Goal: Task Accomplishment & Management: Use online tool/utility

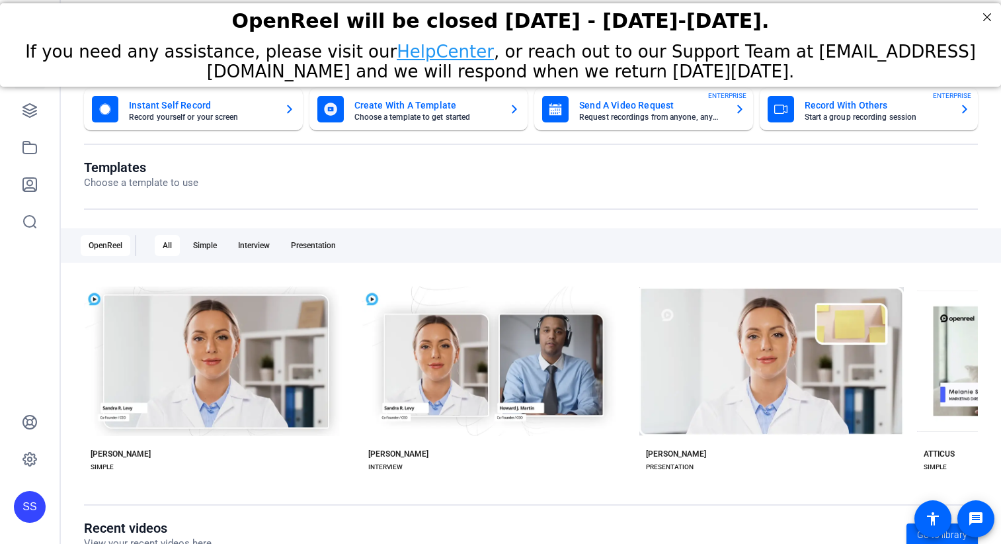
click at [32, 521] on div "SS" at bounding box center [30, 507] width 32 height 32
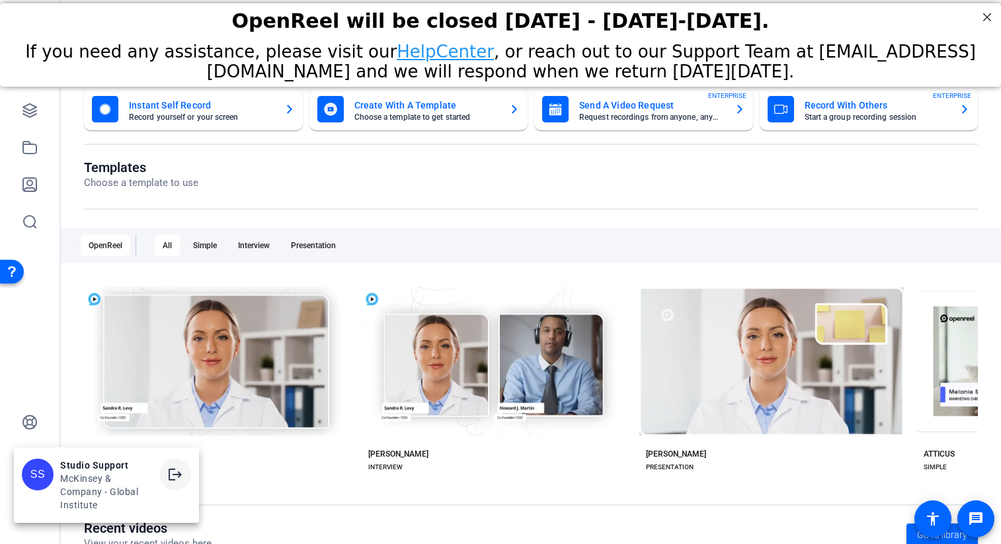
click at [185, 477] on span at bounding box center [175, 474] width 32 height 32
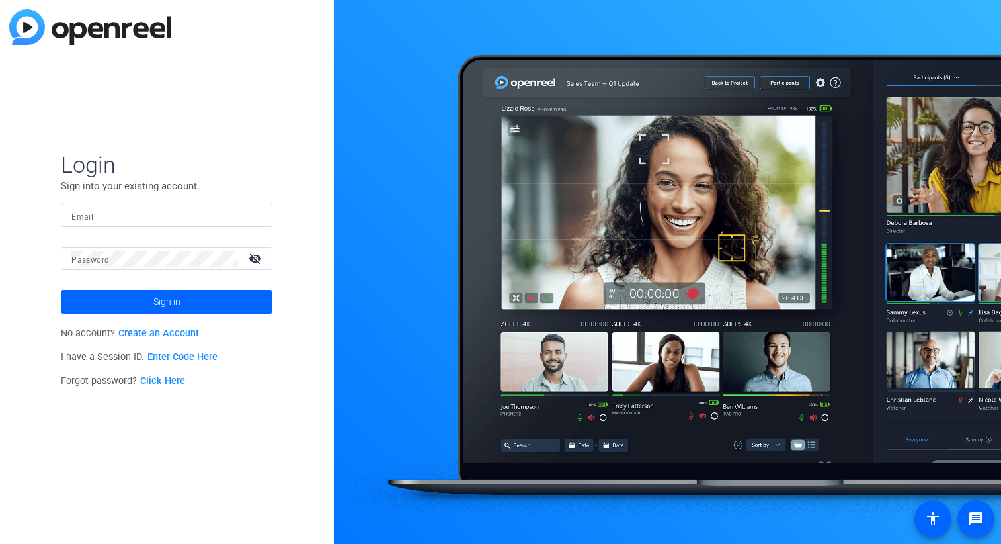
click at [252, 208] on div at bounding box center [166, 215] width 191 height 23
click at [256, 215] on div at bounding box center [254, 216] width 16 height 16
type input "studiosupport+2@openreel.com"
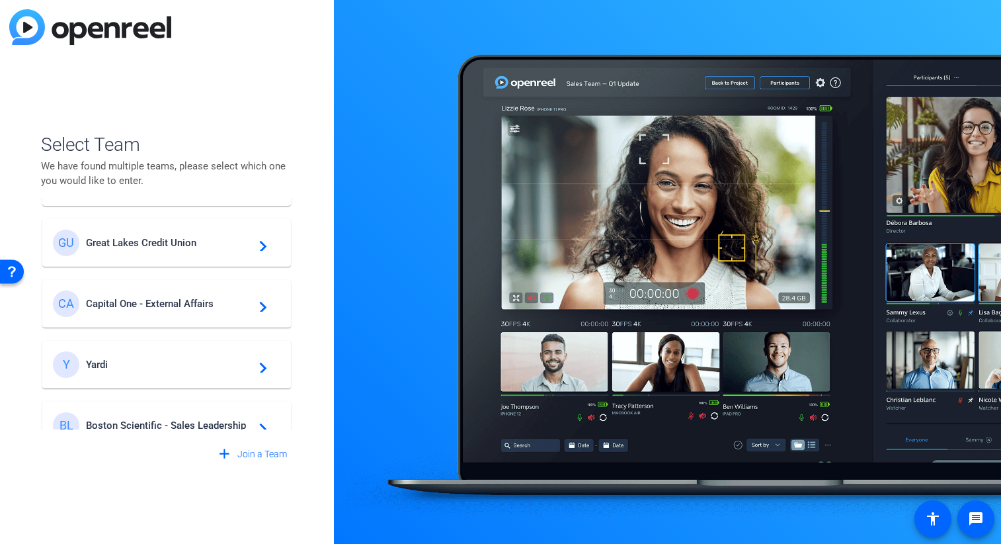
scroll to position [62, 0]
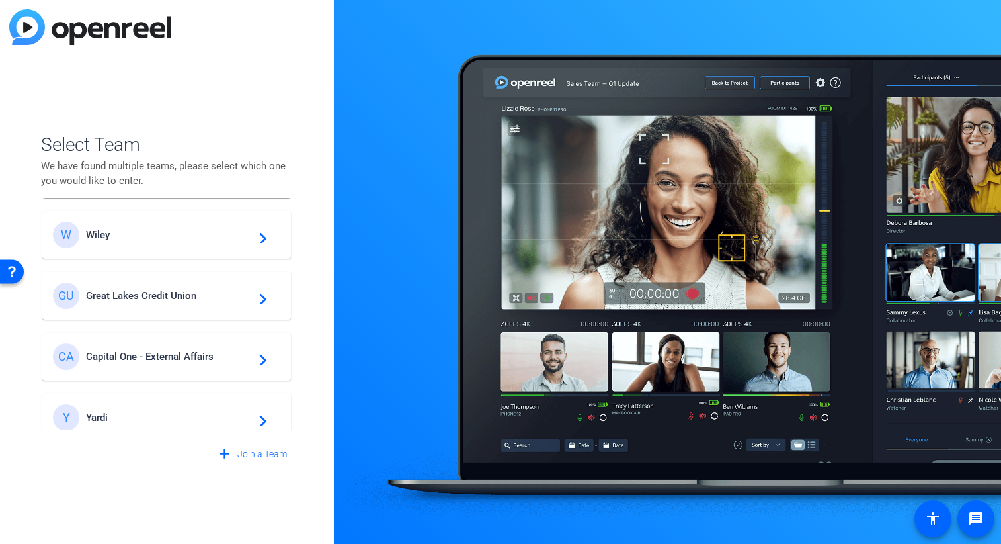
click at [159, 296] on span "Great Lakes Credit Union" at bounding box center [168, 296] width 165 height 12
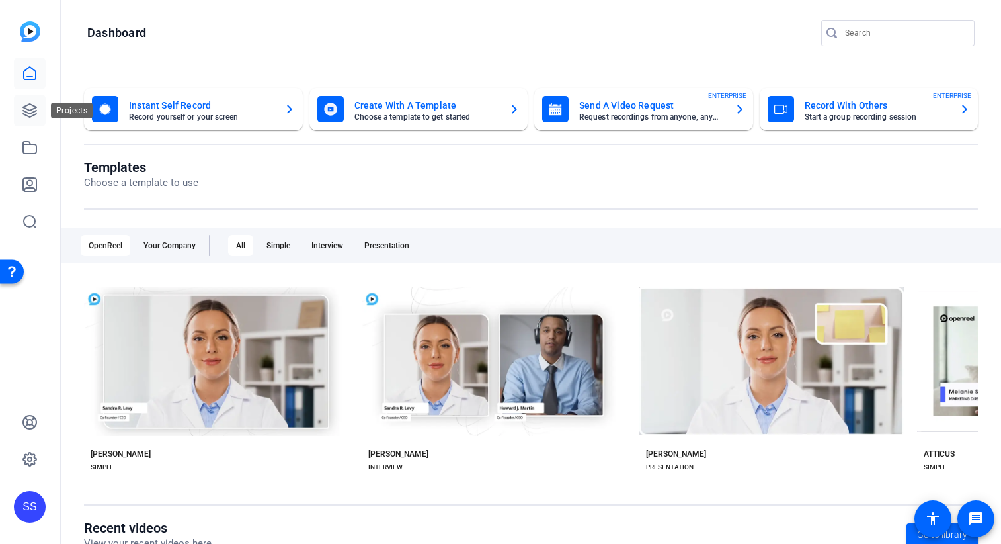
click at [34, 109] on icon at bounding box center [30, 111] width 16 height 16
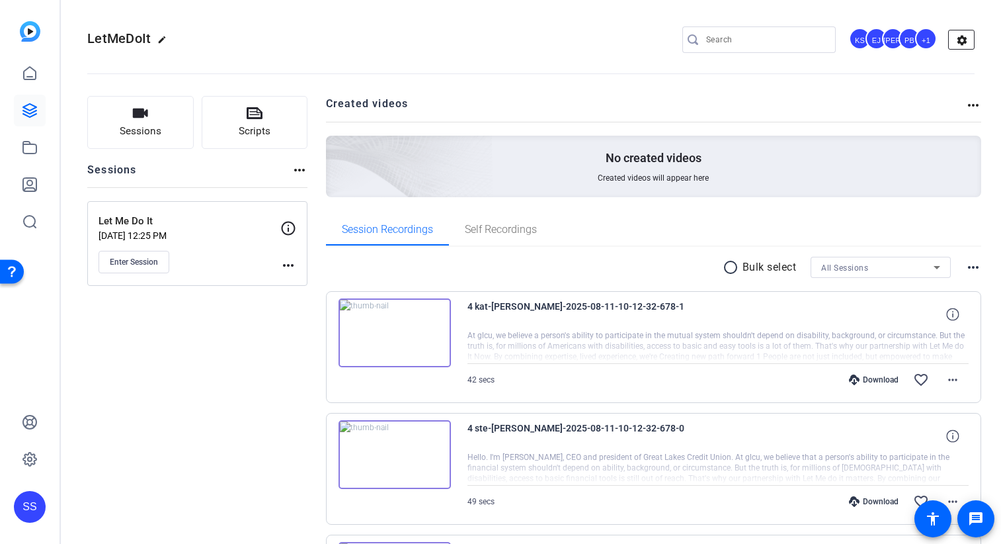
click at [955, 40] on mat-icon "settings" at bounding box center [962, 40] width 26 height 20
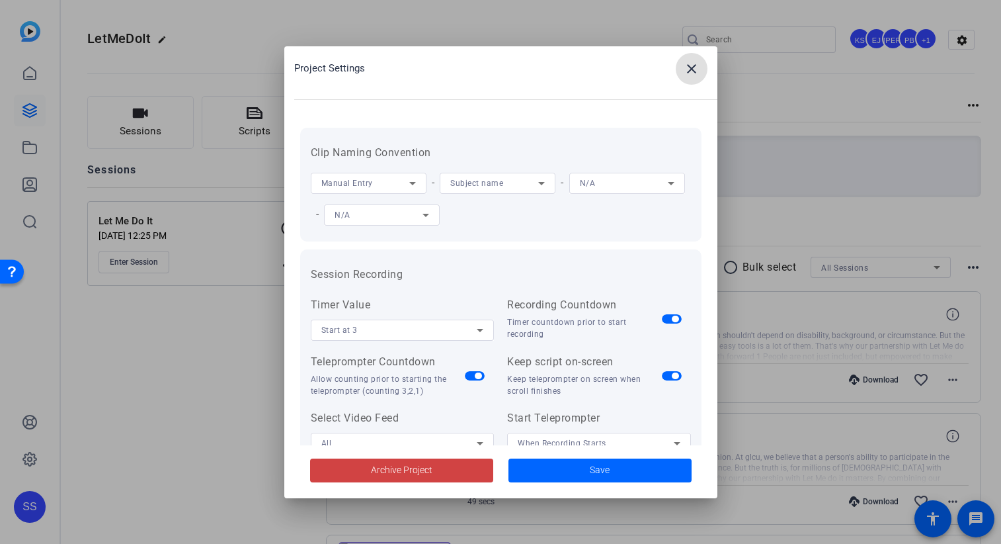
click at [691, 74] on mat-icon "close" at bounding box center [692, 69] width 16 height 16
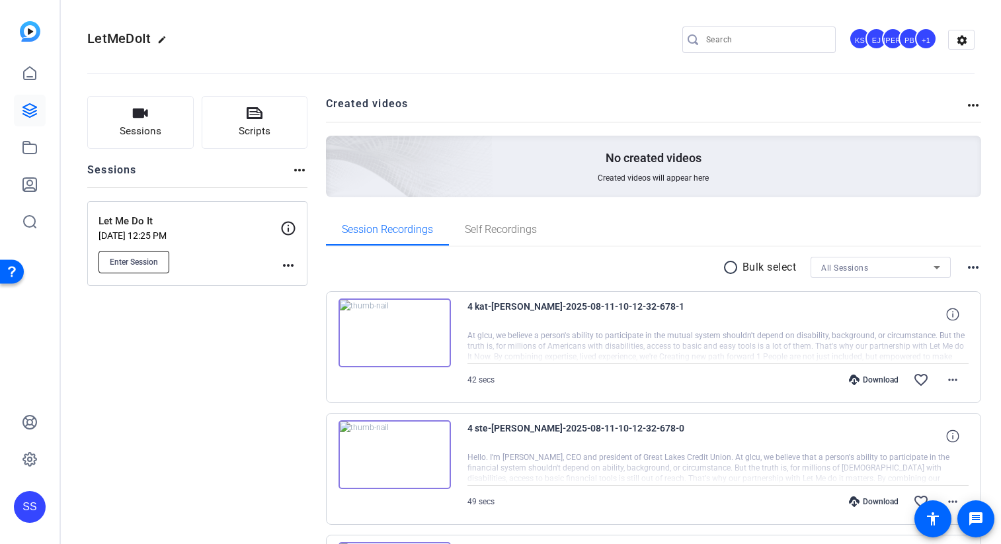
click at [139, 263] on span "Enter Session" at bounding box center [134, 262] width 48 height 11
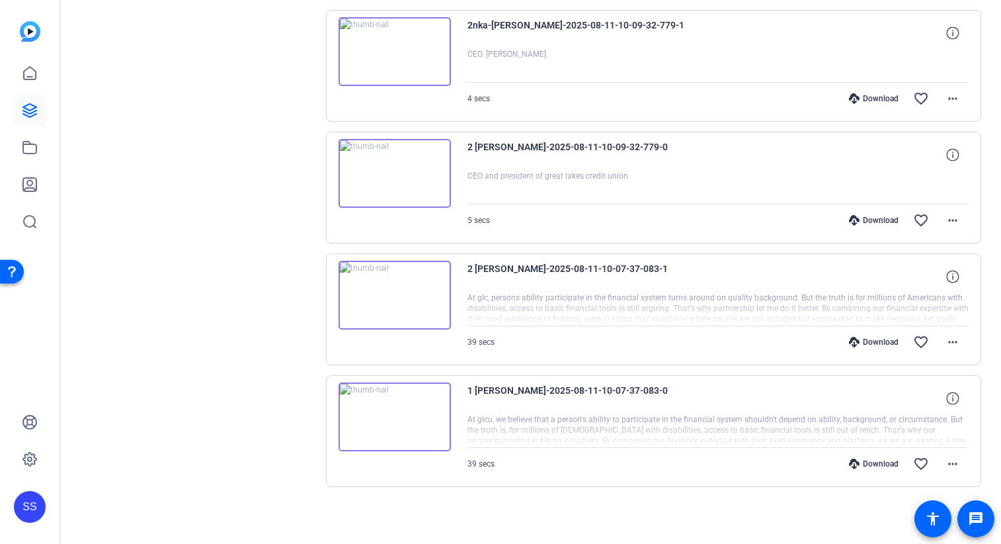
scroll to position [1013, 0]
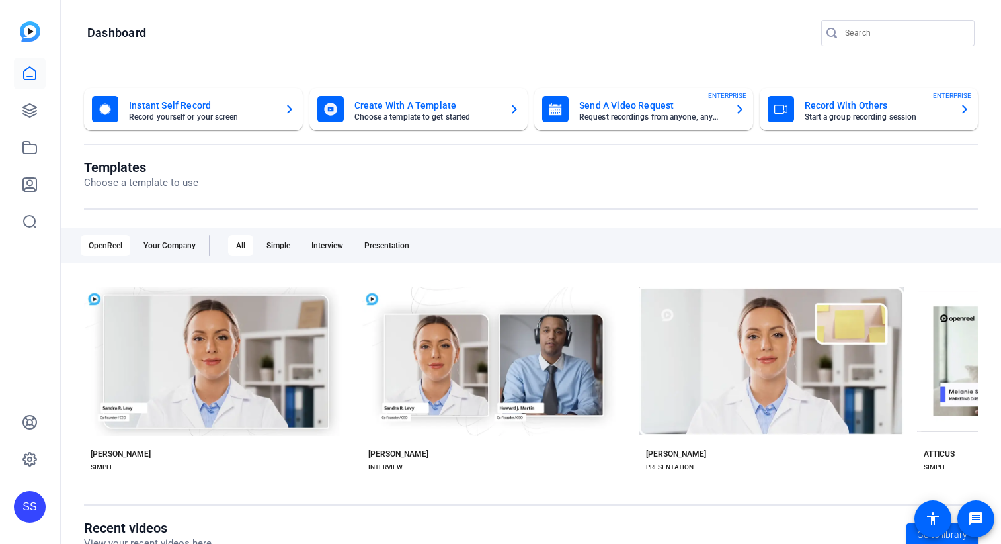
click at [32, 501] on div "SS" at bounding box center [30, 507] width 32 height 32
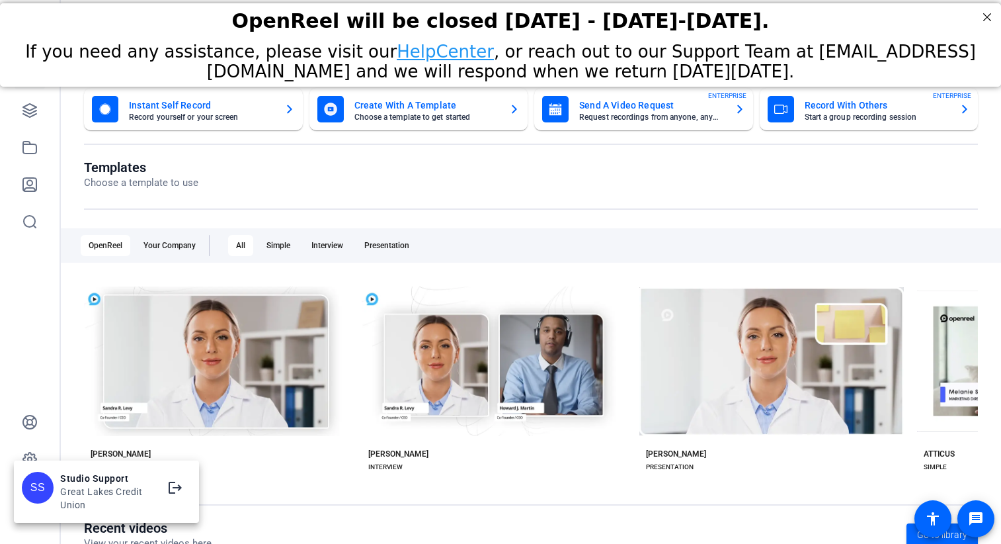
click at [37, 503] on ngx-avatar "SS" at bounding box center [38, 492] width 32 height 40
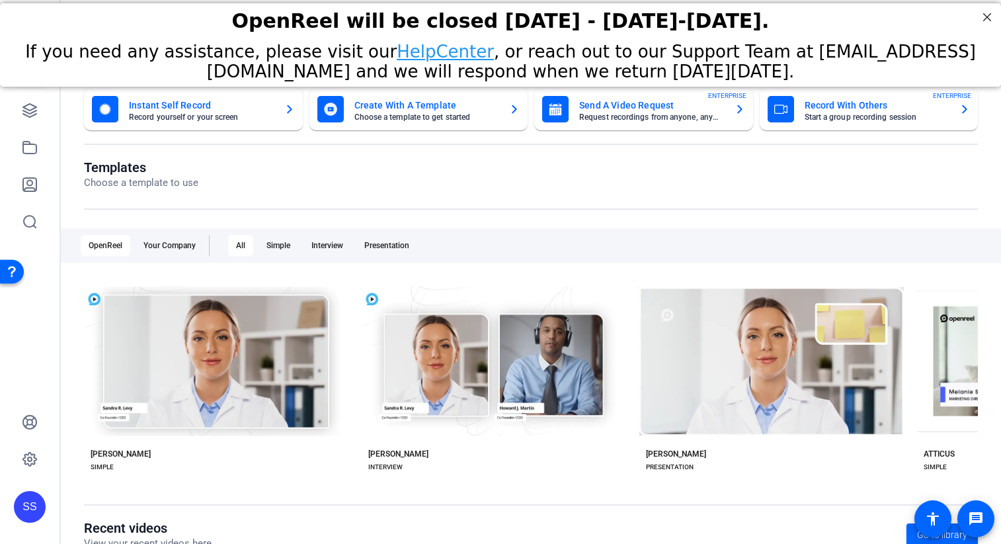
click at [39, 511] on div "SS" at bounding box center [30, 507] width 32 height 32
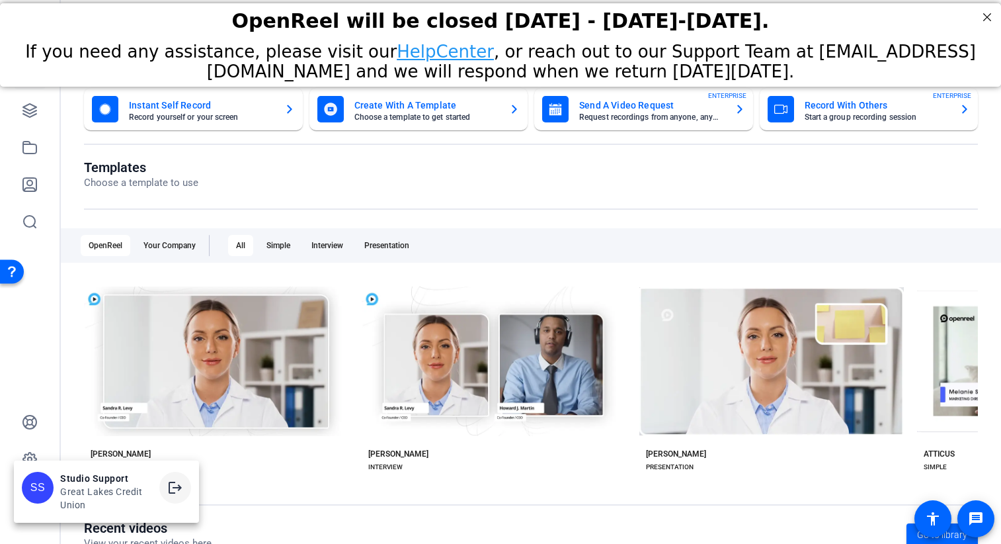
click at [168, 484] on mat-icon "logout" at bounding box center [175, 488] width 16 height 16
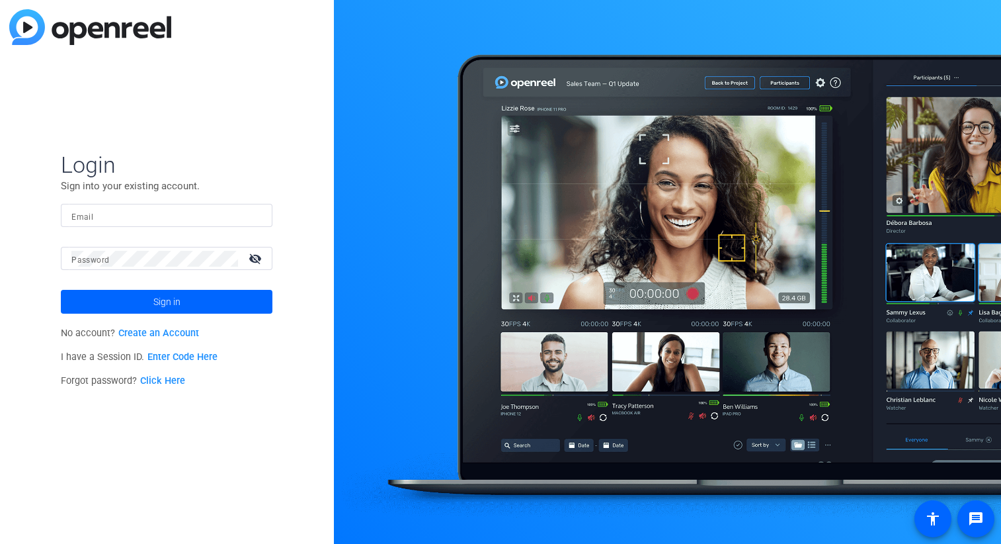
click at [244, 223] on div at bounding box center [166, 215] width 191 height 23
click at [249, 216] on img at bounding box center [250, 216] width 9 height 16
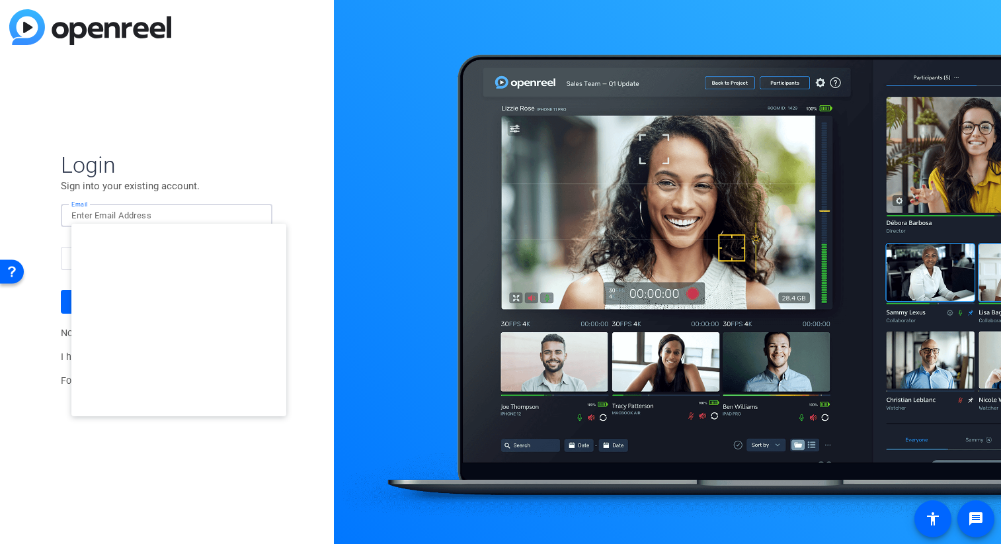
type input "[PERSON_NAME][EMAIL_ADDRESS][DOMAIN_NAME]"
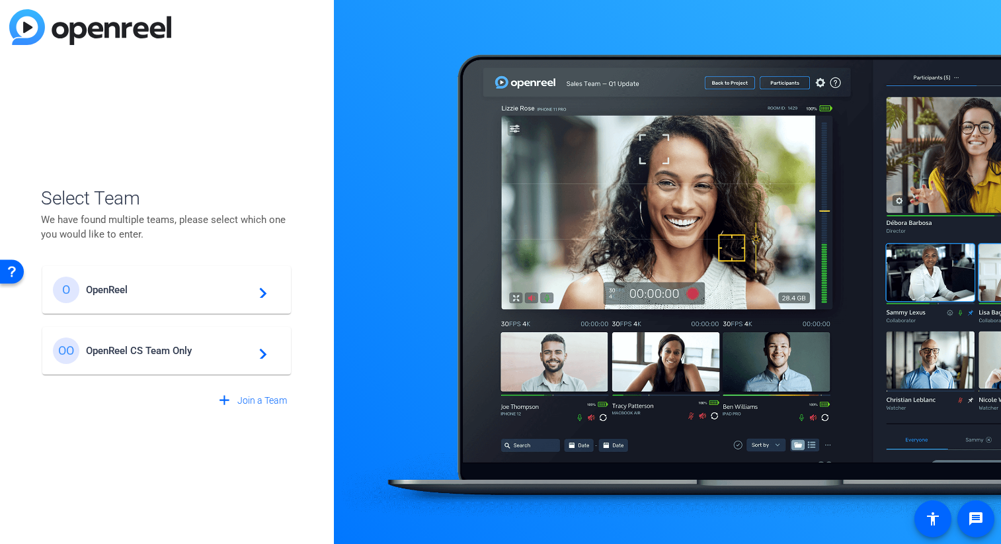
click at [208, 287] on span "OpenReel" at bounding box center [168, 290] width 165 height 12
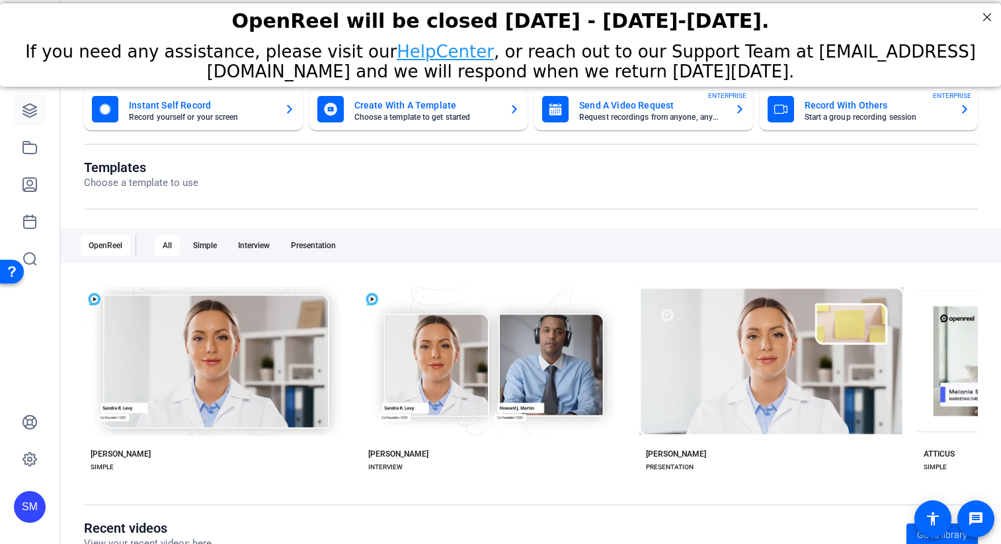
click at [28, 118] on link at bounding box center [30, 111] width 32 height 32
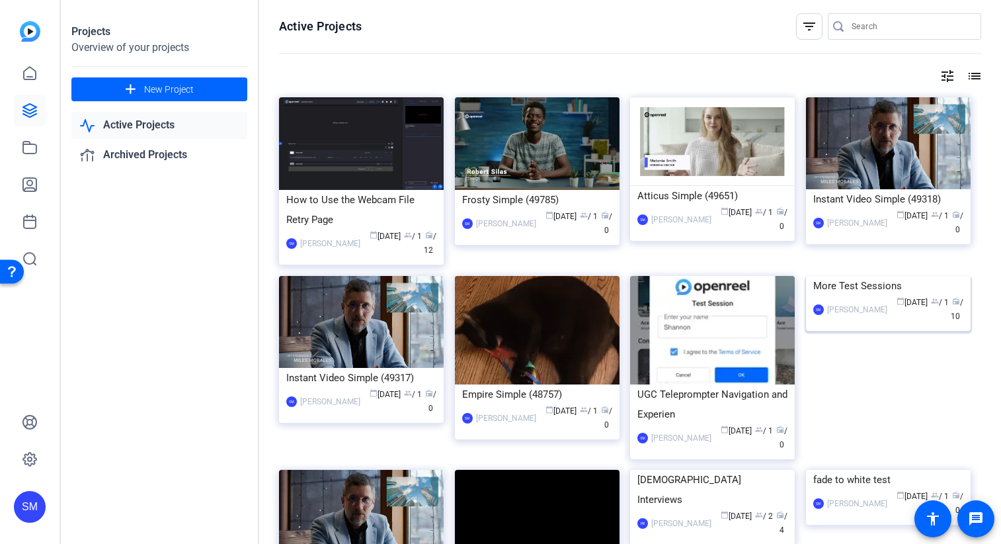
click at [864, 296] on div "More Test Sessions" at bounding box center [889, 286] width 150 height 20
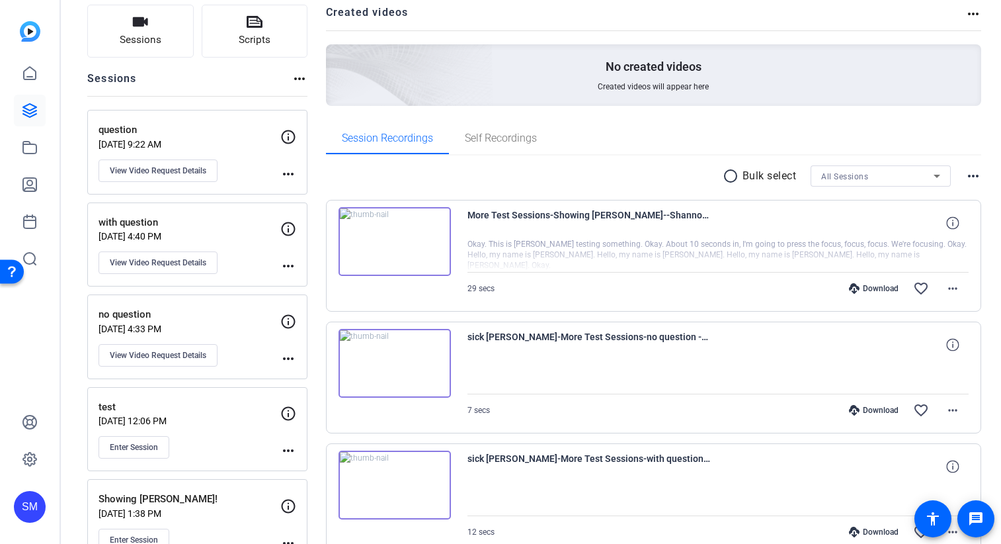
scroll to position [93, 0]
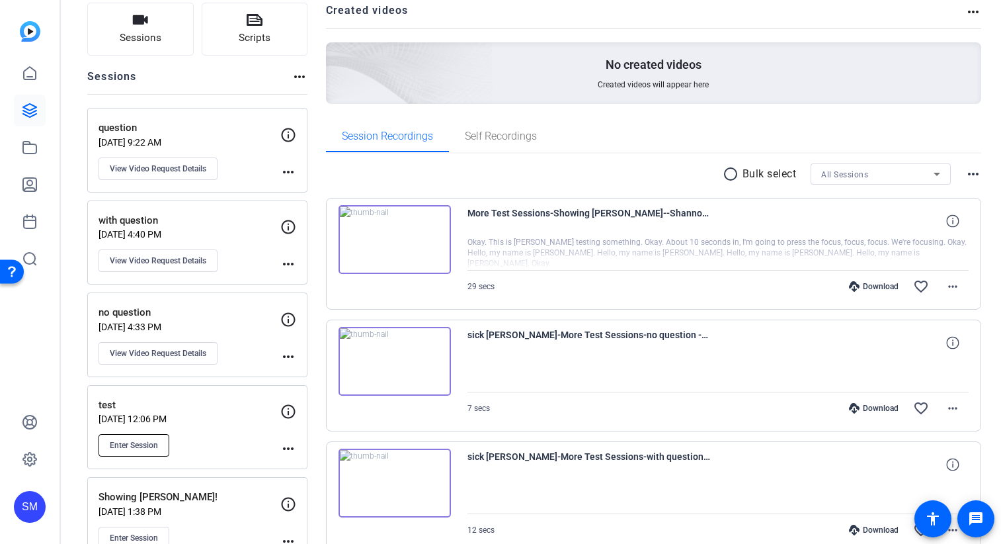
click at [168, 446] on button "Enter Session" at bounding box center [134, 445] width 71 height 22
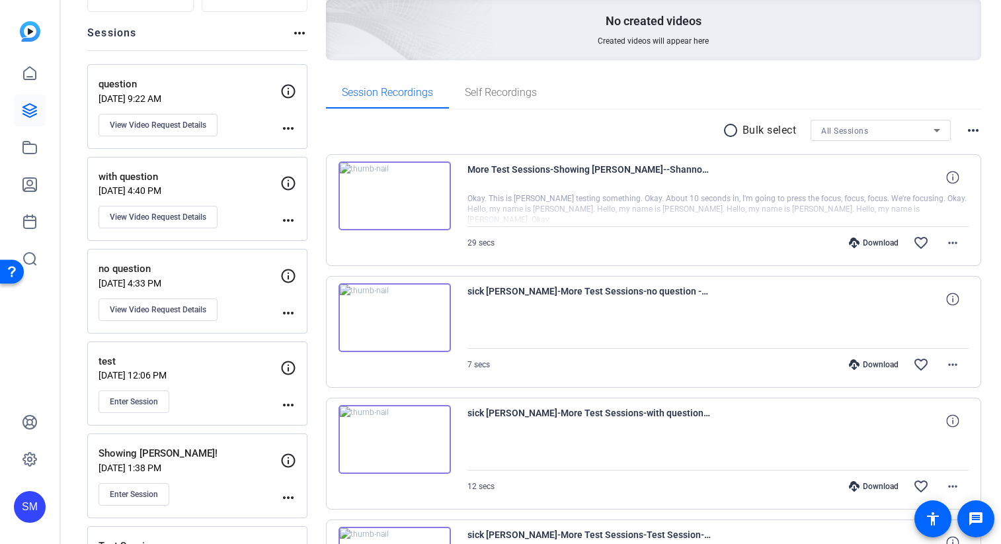
scroll to position [191, 0]
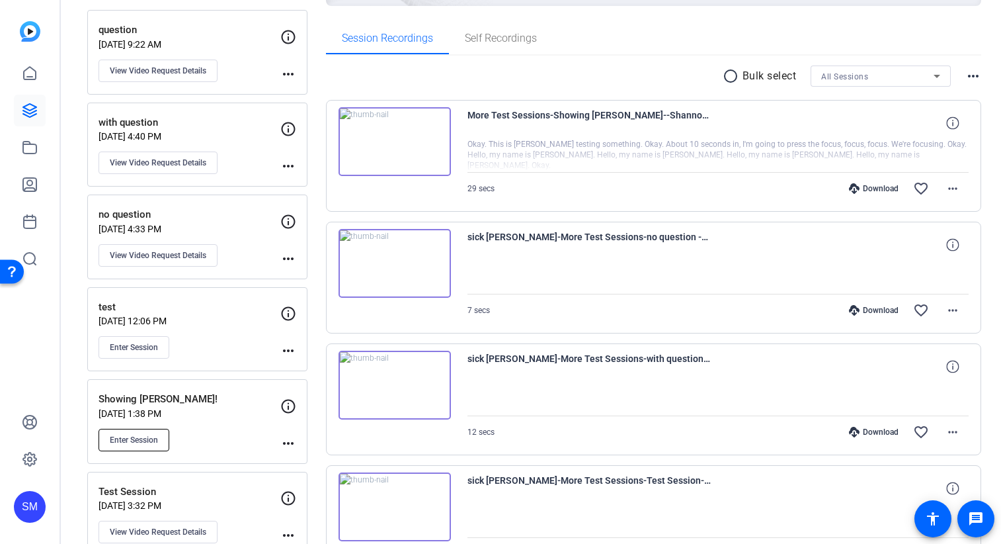
click at [138, 439] on span "Enter Session" at bounding box center [134, 440] width 48 height 11
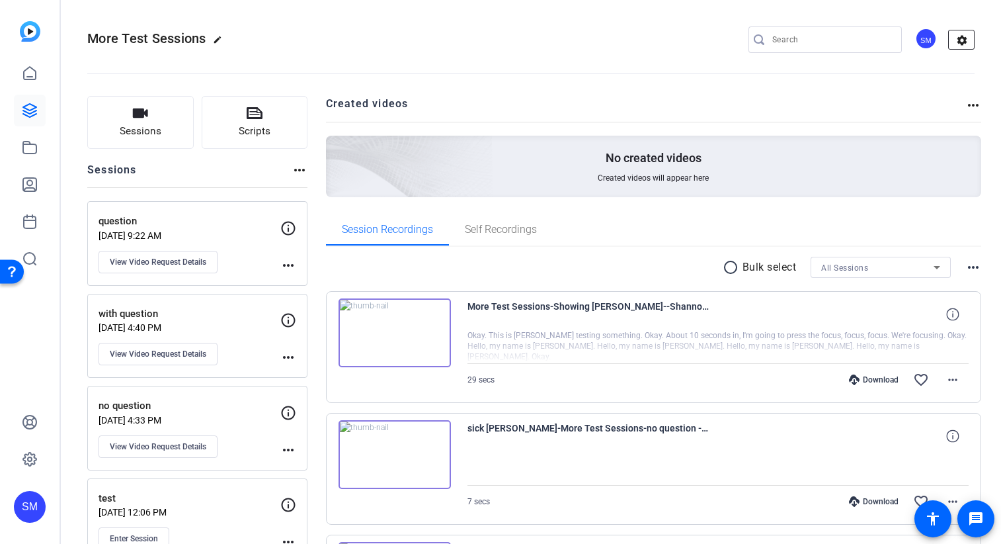
click at [968, 36] on mat-icon "settings" at bounding box center [962, 40] width 26 height 20
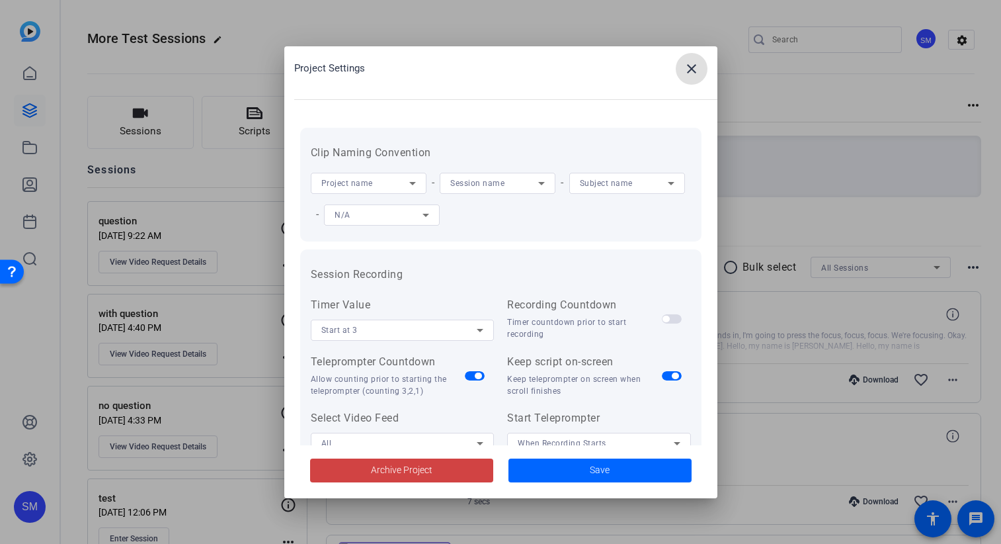
click at [368, 181] on span "Project name" at bounding box center [347, 183] width 52 height 9
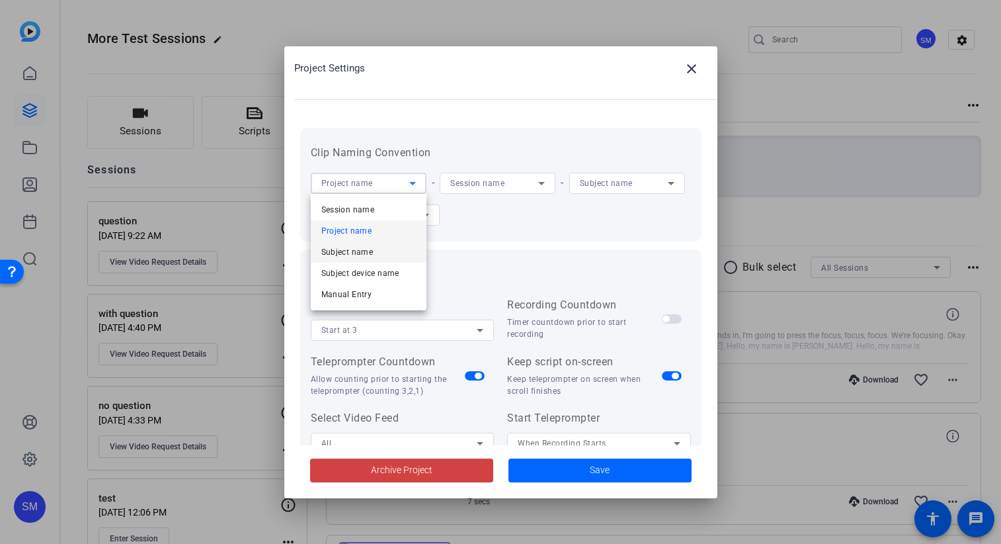
click at [367, 249] on span "Subject name" at bounding box center [347, 252] width 52 height 16
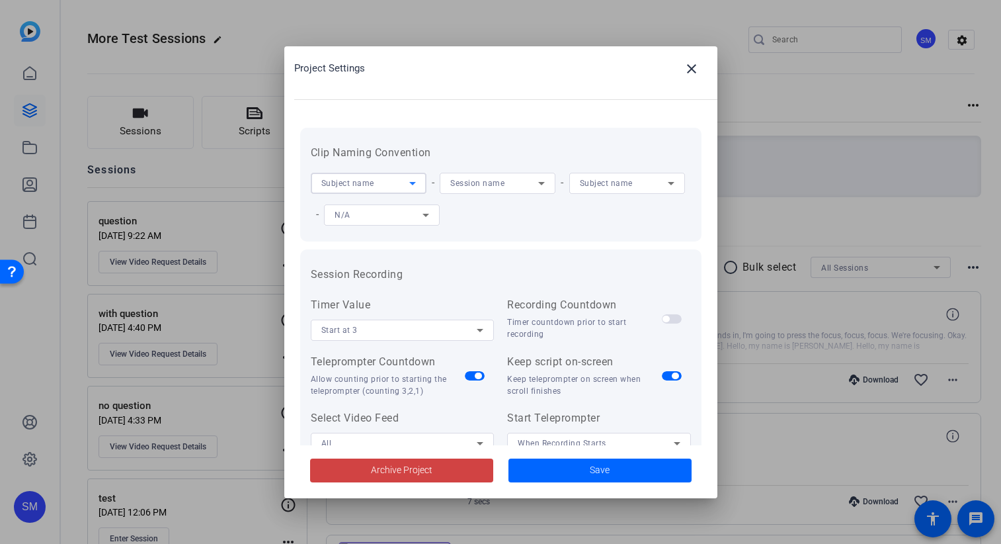
click at [473, 181] on span "Session name" at bounding box center [477, 183] width 54 height 9
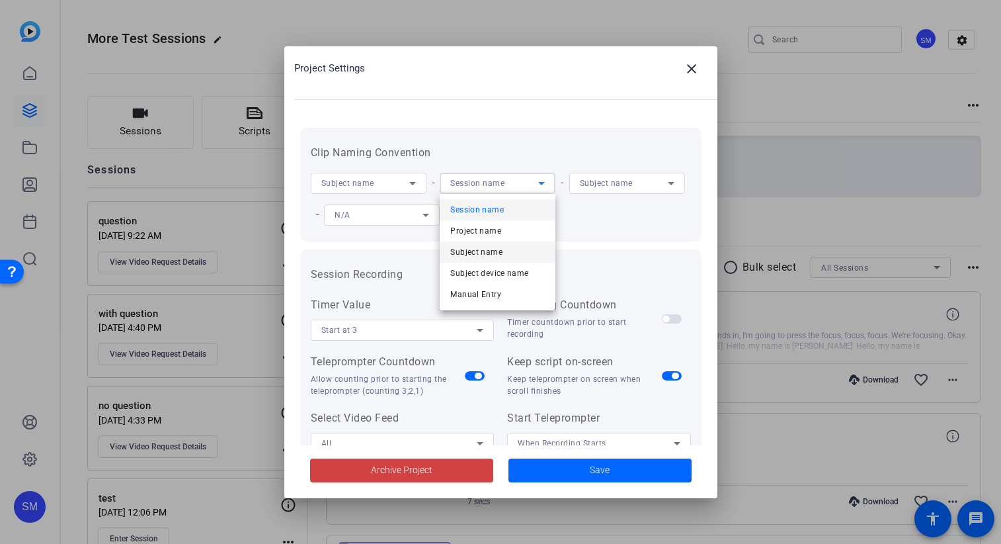
click at [483, 250] on span "Subject name" at bounding box center [476, 252] width 52 height 16
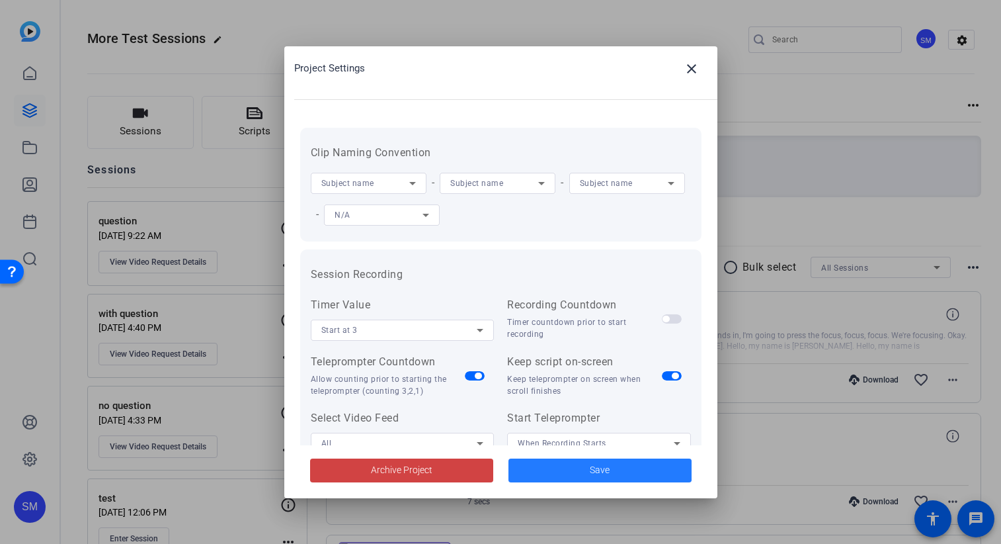
click at [588, 462] on span at bounding box center [600, 470] width 183 height 32
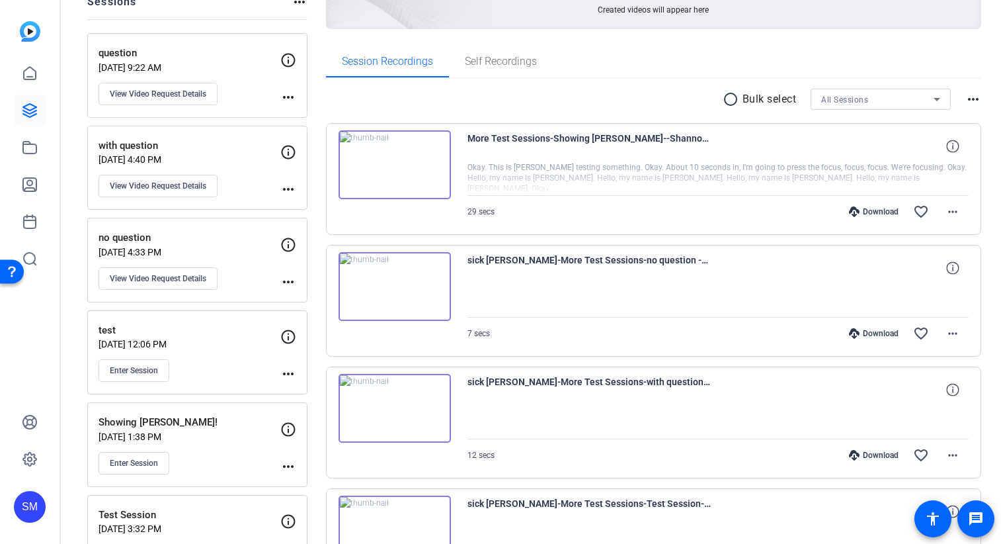
scroll to position [202, 0]
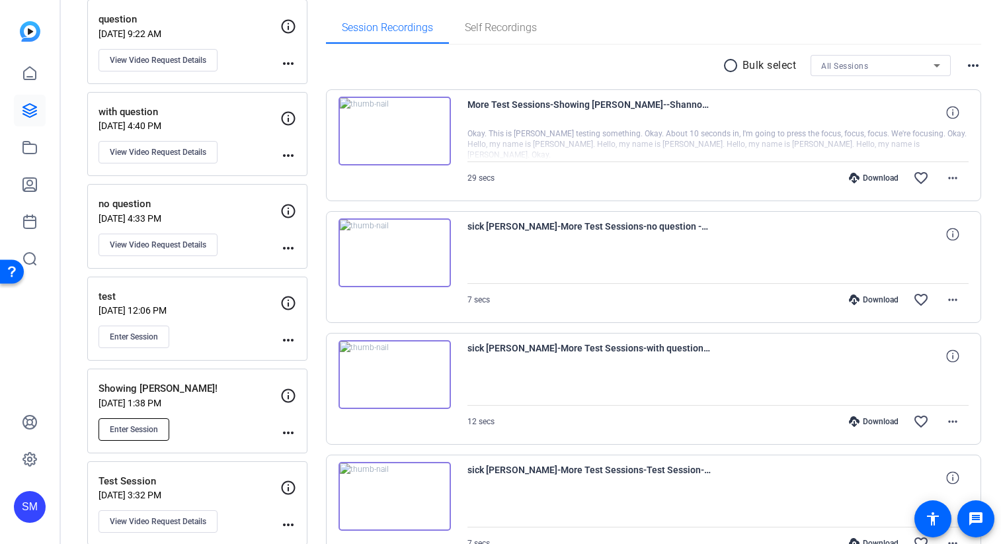
click at [134, 434] on span "Enter Session" at bounding box center [134, 429] width 48 height 11
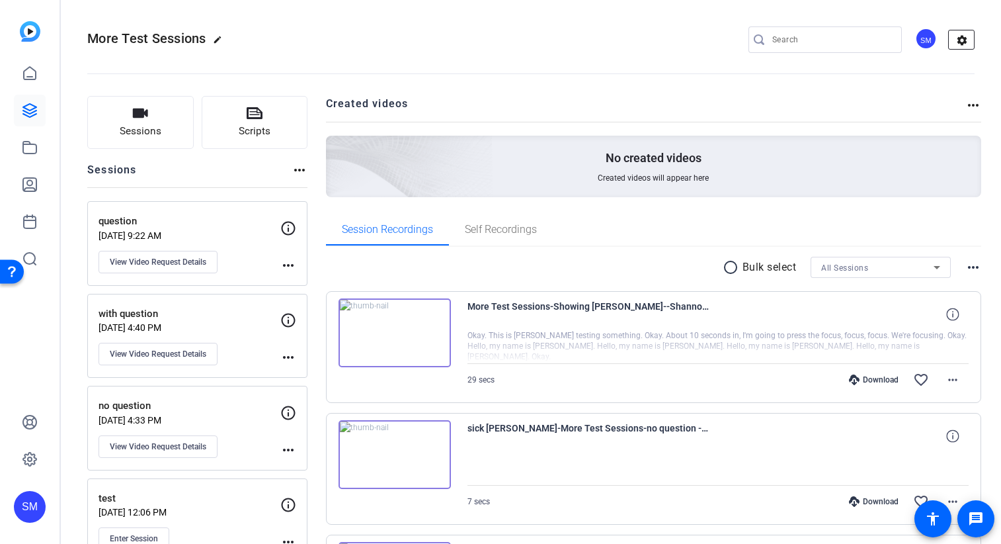
click at [954, 43] on mat-icon "settings" at bounding box center [962, 40] width 26 height 20
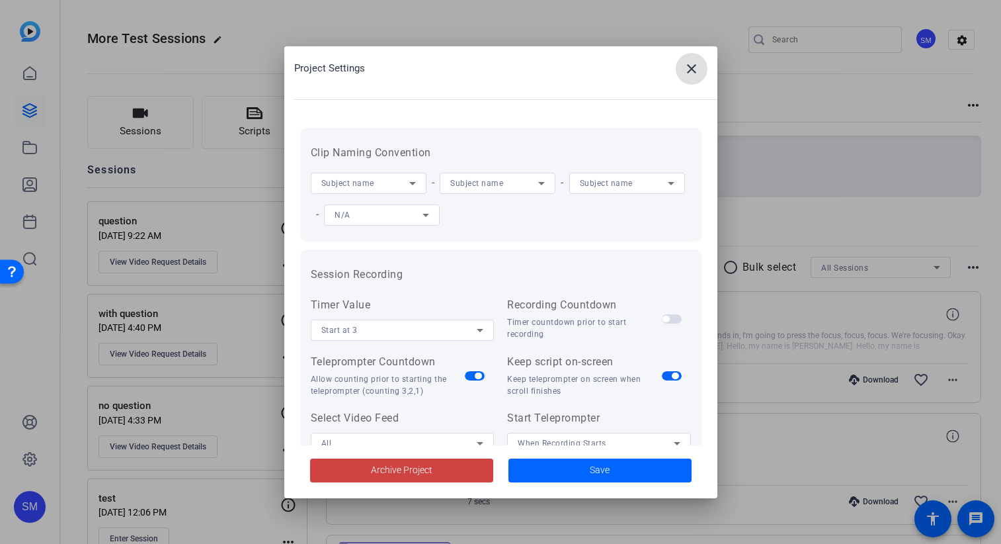
click at [361, 181] on span "Subject name" at bounding box center [347, 183] width 53 height 9
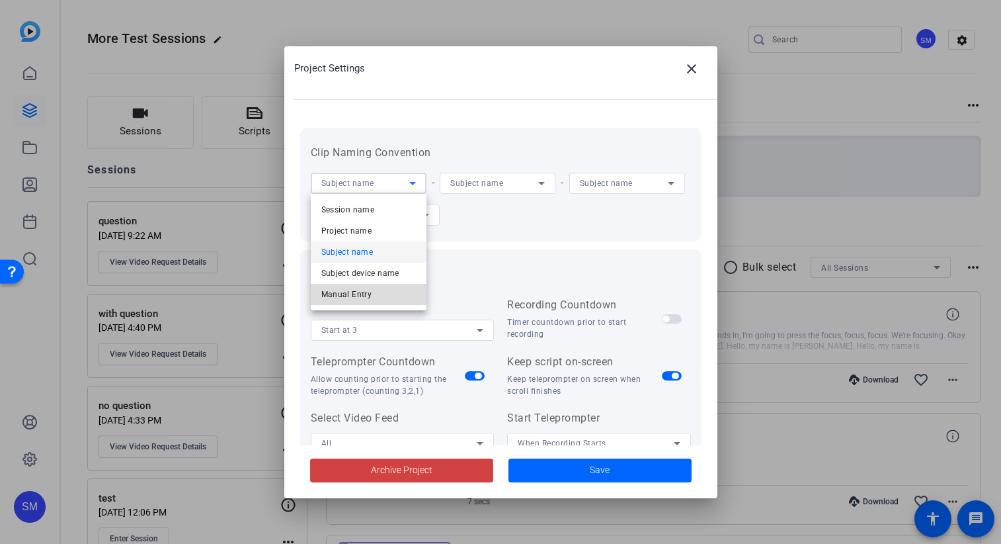
click at [360, 294] on span "Manual Entry" at bounding box center [346, 294] width 51 height 16
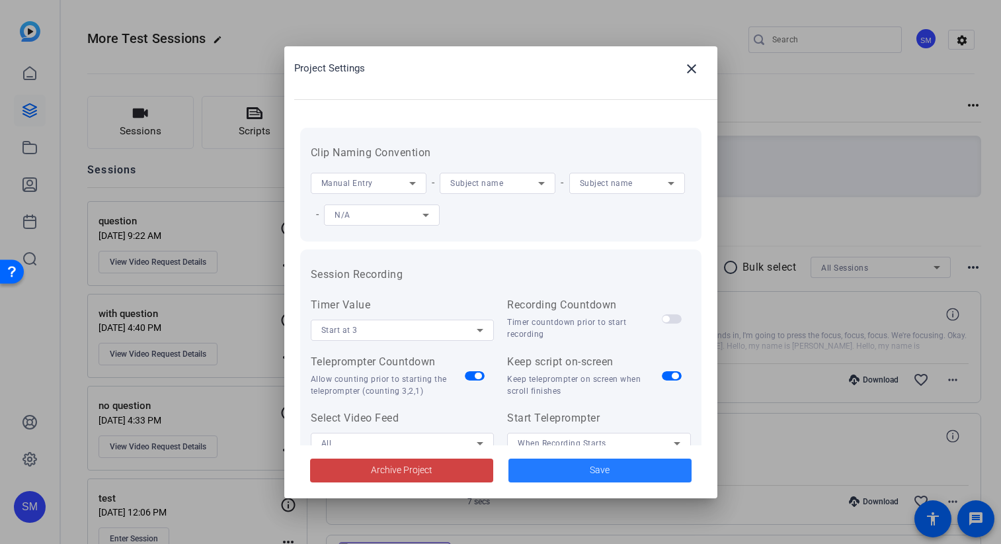
click at [560, 473] on span at bounding box center [600, 470] width 183 height 32
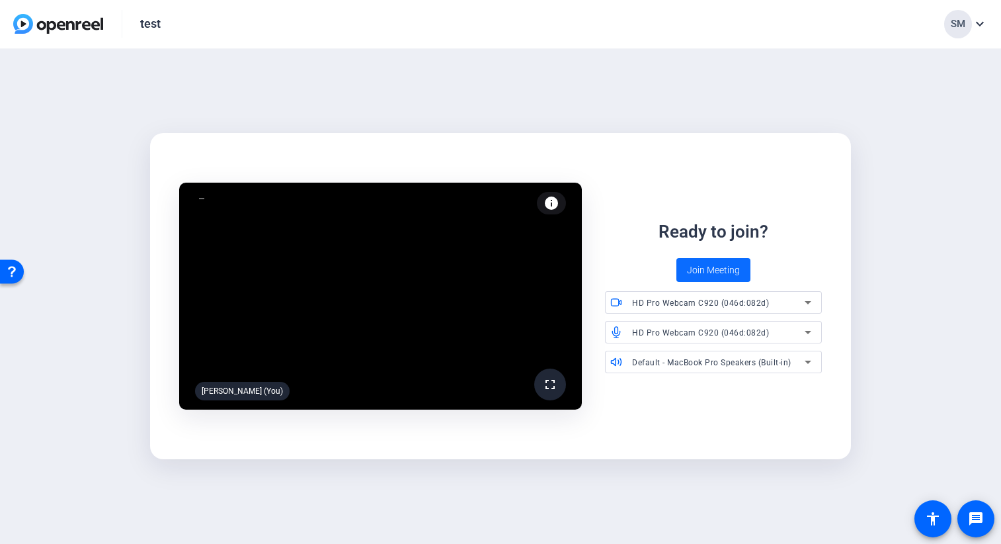
click at [721, 264] on span "Join Meeting" at bounding box center [713, 270] width 53 height 14
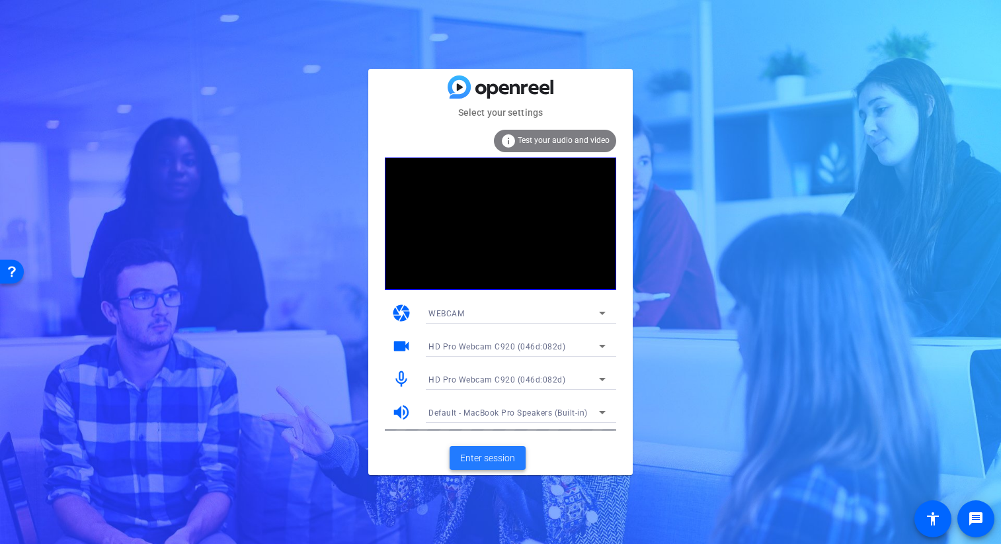
click at [491, 459] on span "Enter session" at bounding box center [487, 458] width 55 height 14
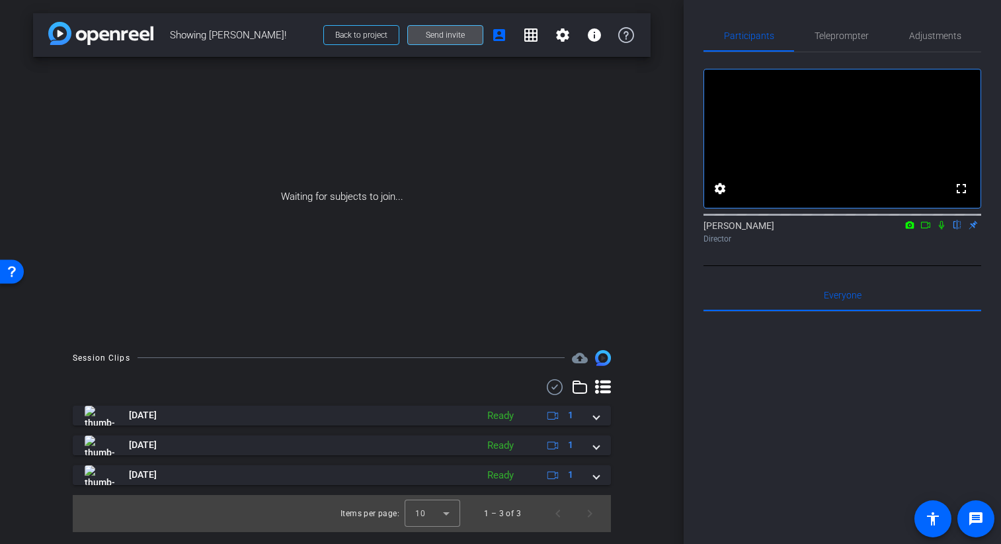
click at [469, 34] on span at bounding box center [445, 35] width 75 height 32
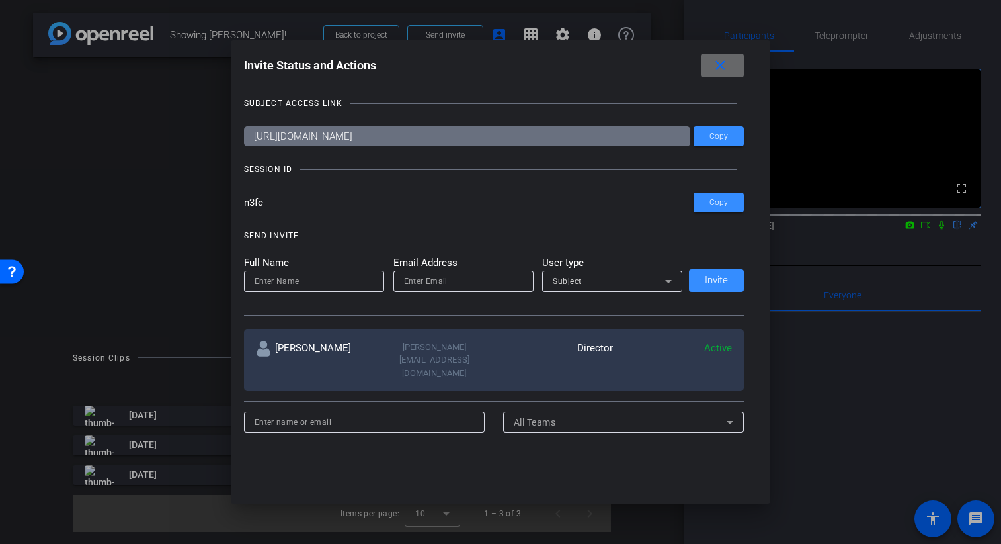
click at [718, 67] on mat-icon "close" at bounding box center [720, 66] width 17 height 17
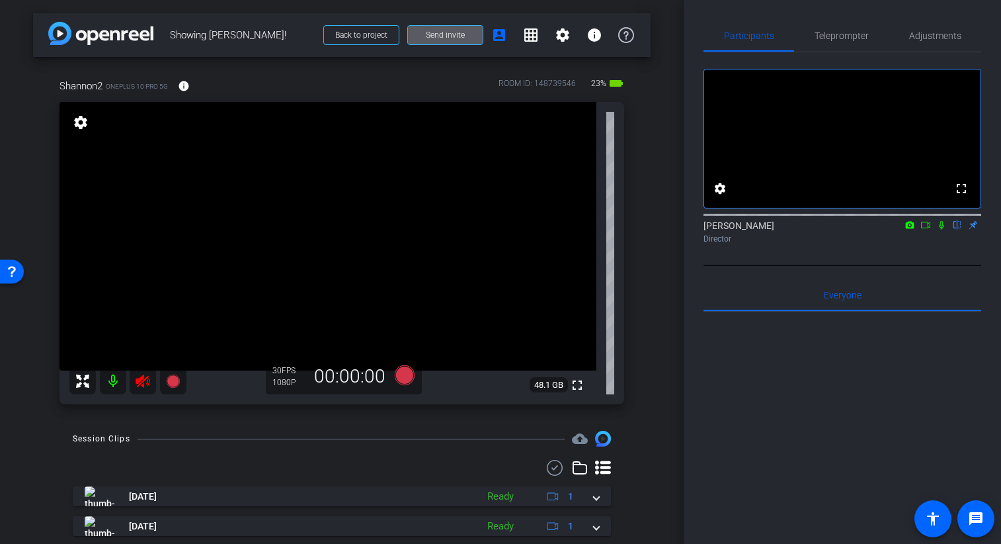
click at [107, 382] on mat-icon at bounding box center [113, 381] width 26 height 26
click at [943, 38] on span "Adjustments" at bounding box center [936, 35] width 52 height 9
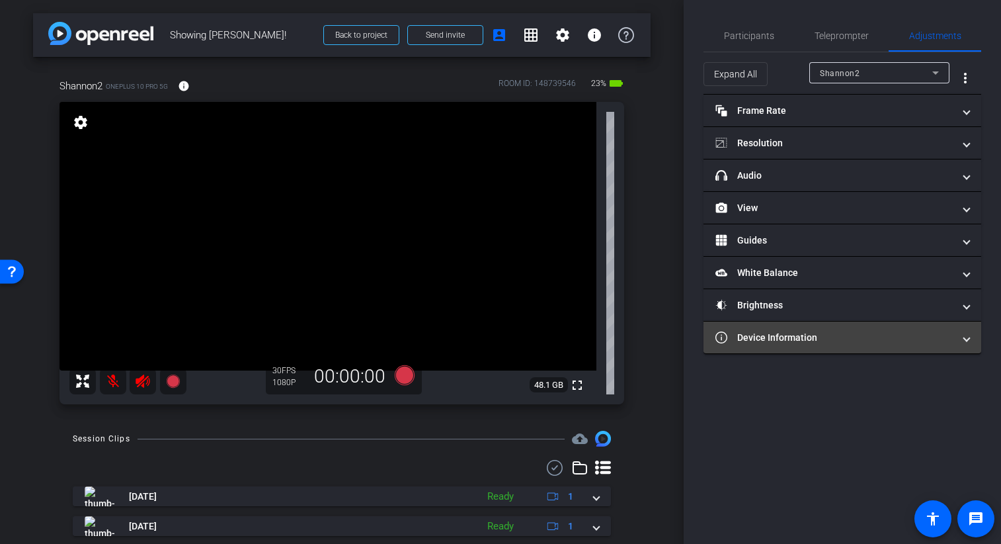
click at [859, 344] on mat-panel-title "Device Information" at bounding box center [835, 338] width 238 height 14
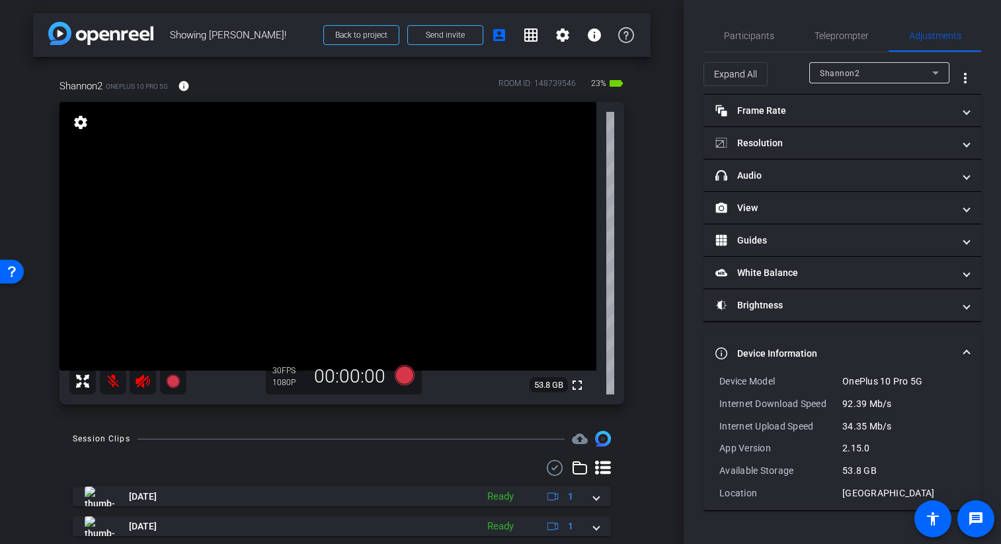
click at [413, 375] on icon at bounding box center [405, 375] width 20 height 20
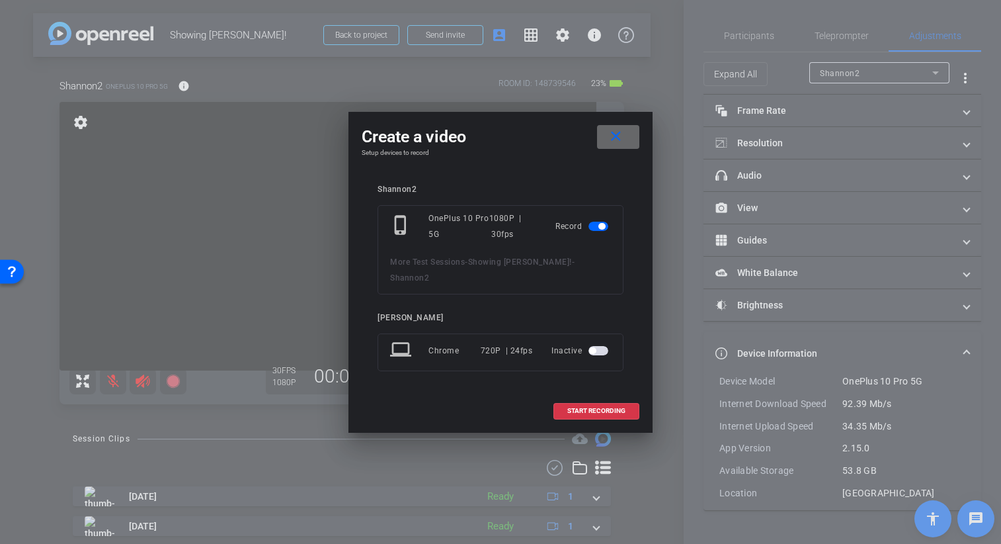
click at [617, 137] on mat-icon "close" at bounding box center [616, 136] width 17 height 17
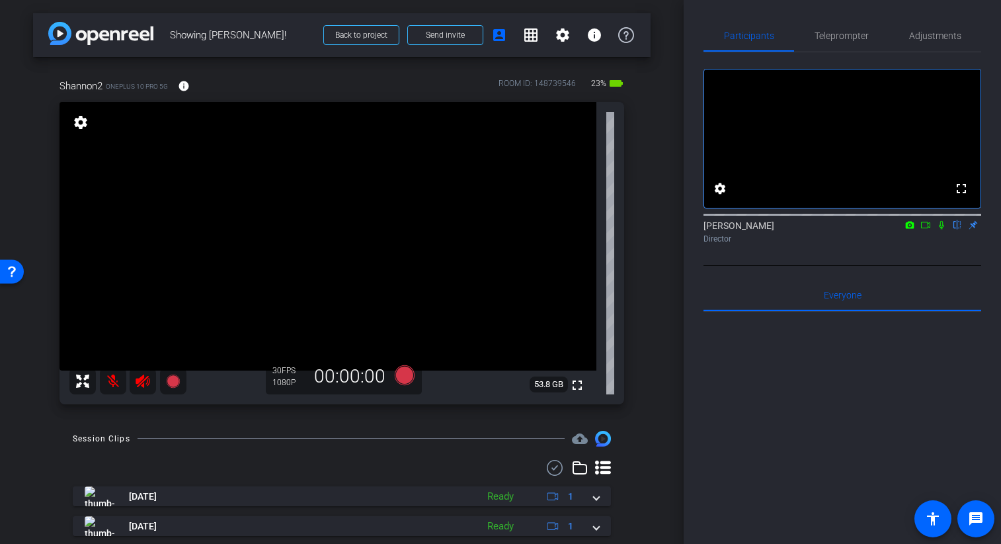
click at [407, 376] on icon at bounding box center [405, 375] width 20 height 20
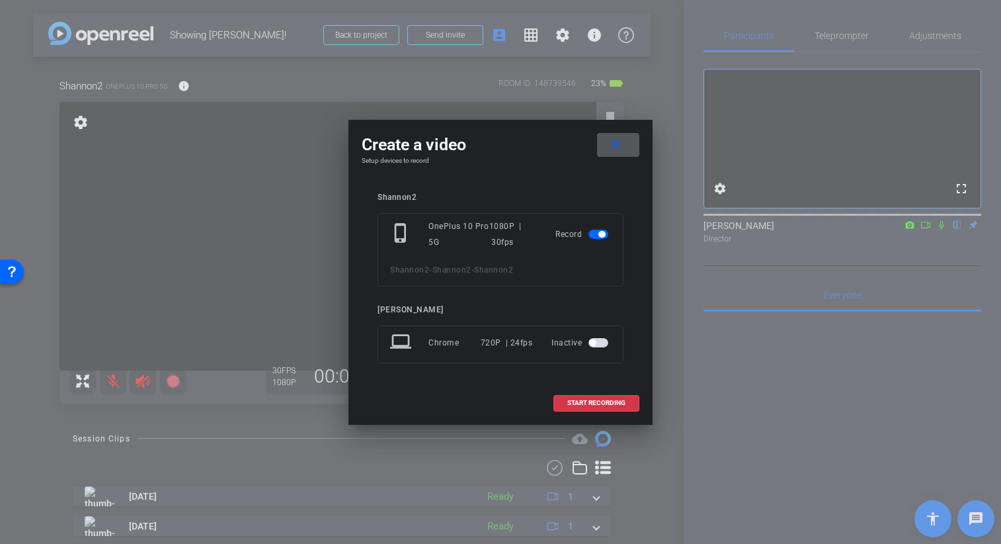
click at [597, 340] on span "button" at bounding box center [599, 342] width 20 height 9
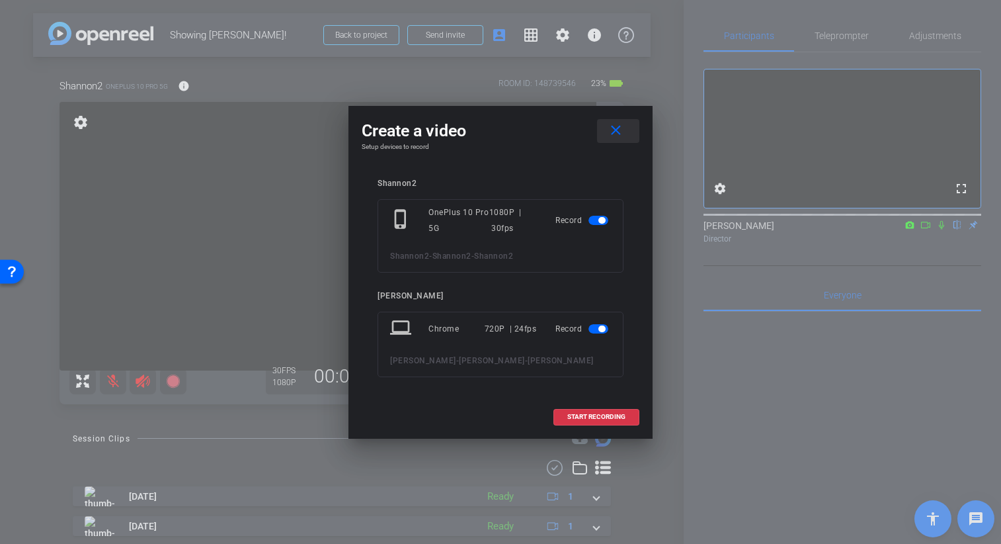
click at [620, 122] on mat-icon "close" at bounding box center [616, 130] width 17 height 17
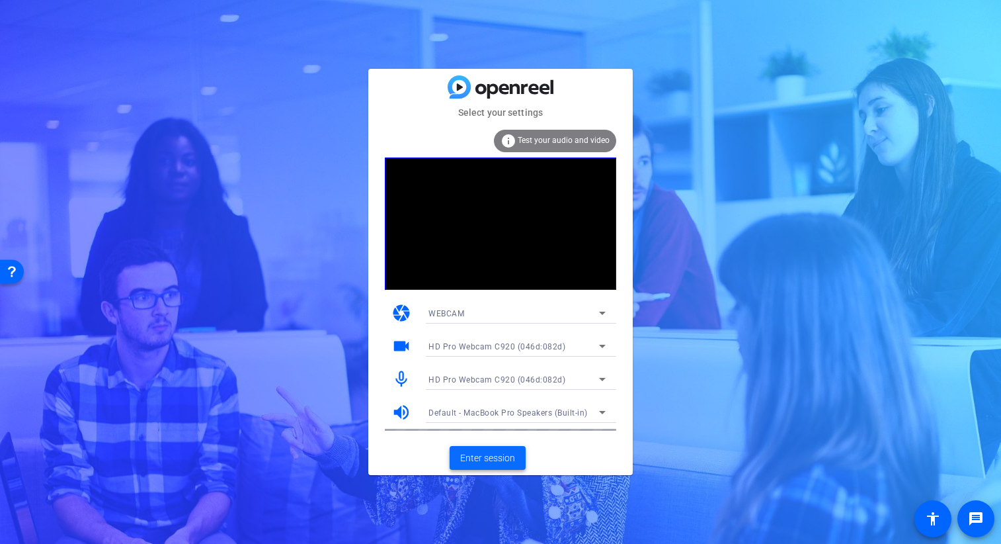
click at [494, 462] on span "Enter session" at bounding box center [487, 458] width 55 height 14
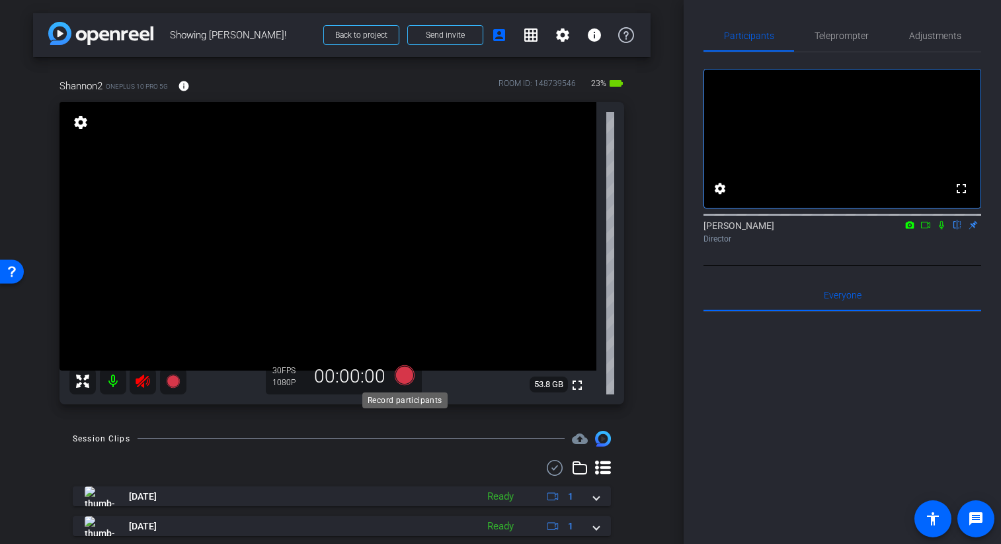
click at [400, 382] on icon at bounding box center [405, 375] width 20 height 20
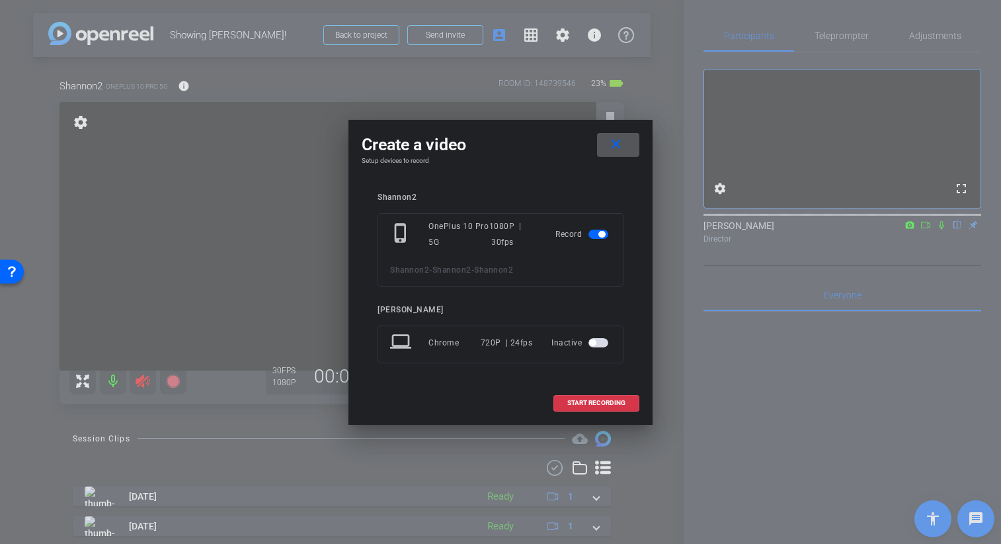
click at [597, 342] on span "button" at bounding box center [599, 342] width 20 height 9
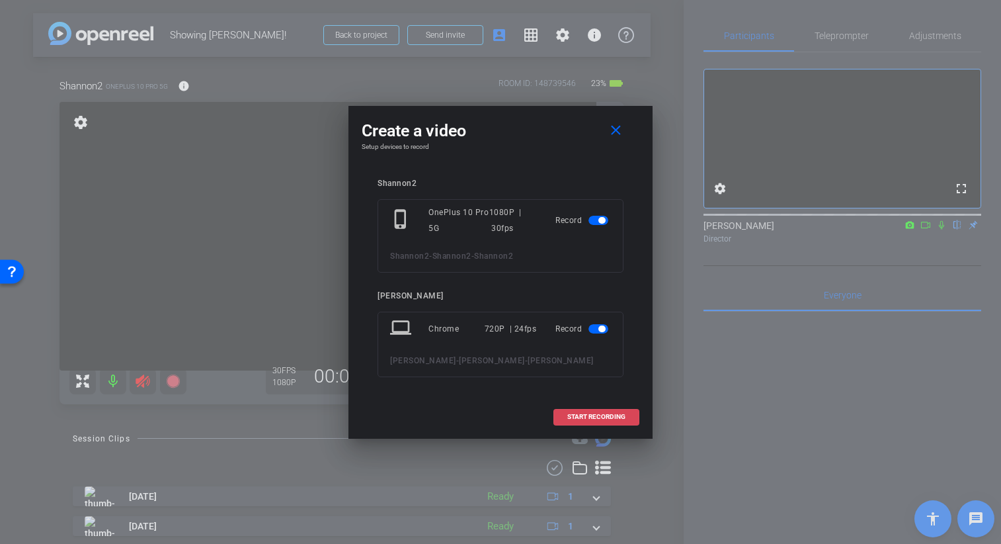
click at [593, 420] on span "START RECORDING" at bounding box center [597, 416] width 58 height 7
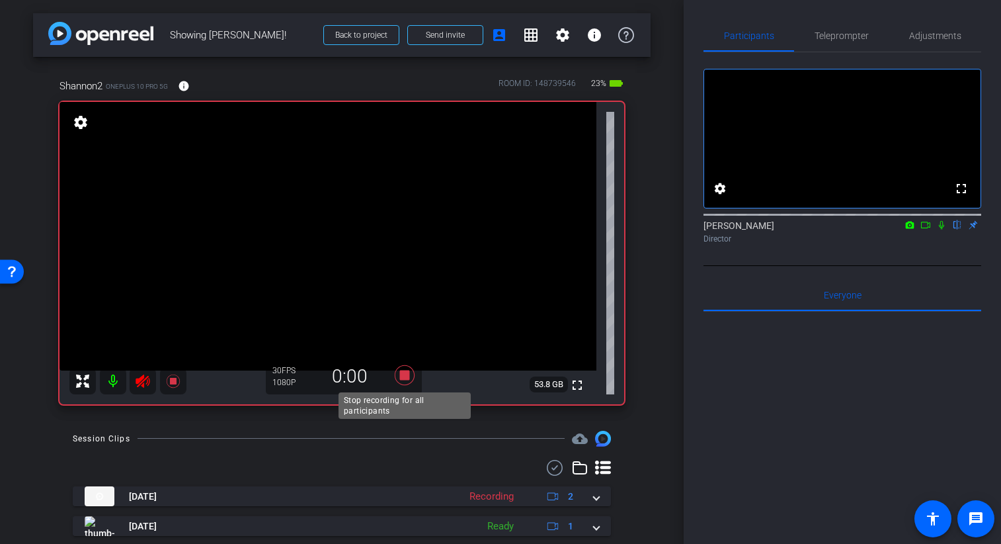
click at [398, 380] on icon at bounding box center [405, 375] width 32 height 24
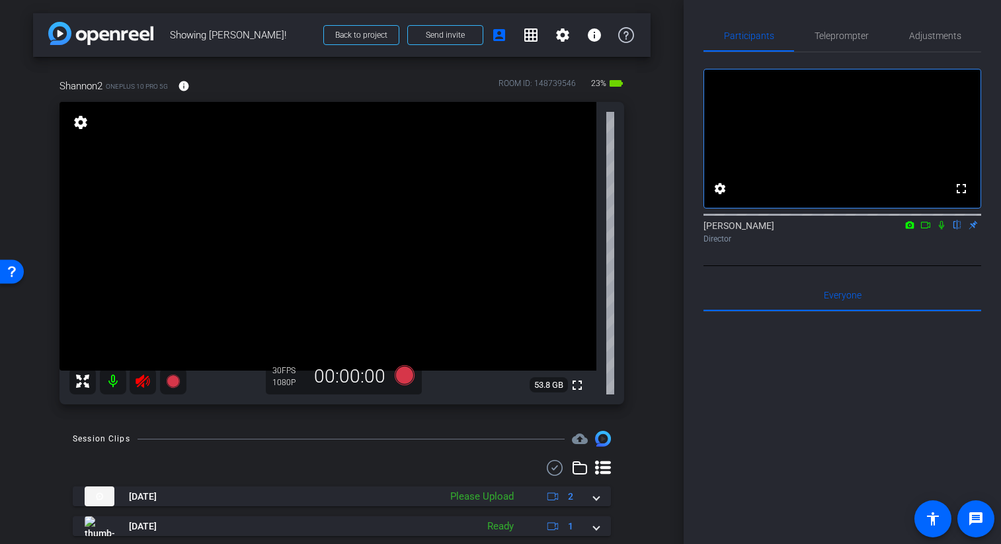
click at [418, 376] on icon at bounding box center [405, 375] width 32 height 24
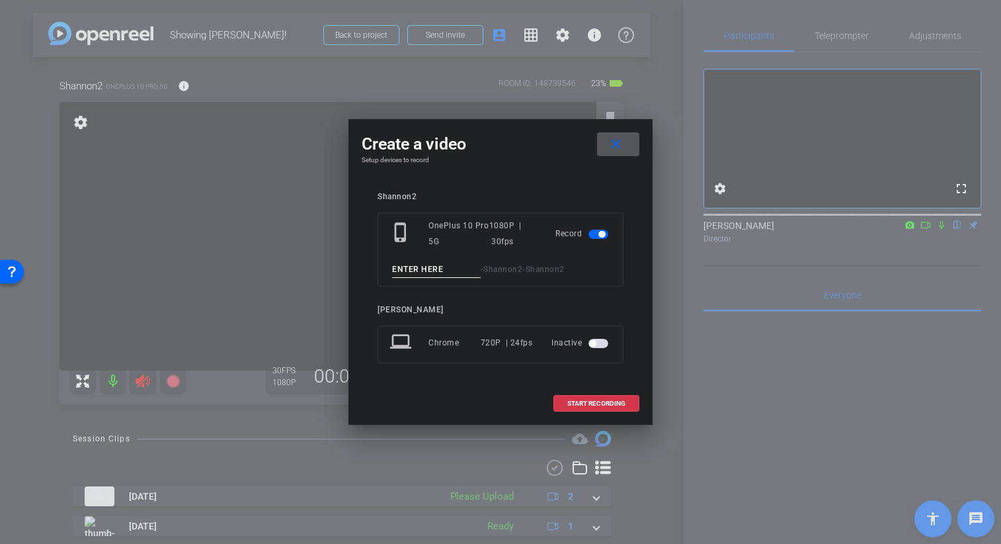
click at [601, 343] on span "button" at bounding box center [599, 343] width 20 height 9
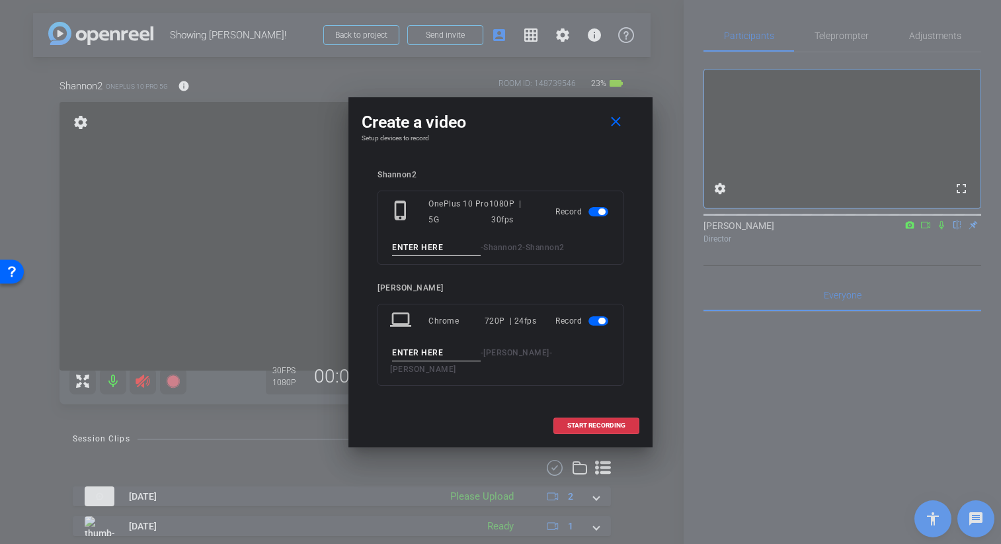
click at [602, 323] on span "button" at bounding box center [602, 321] width 7 height 7
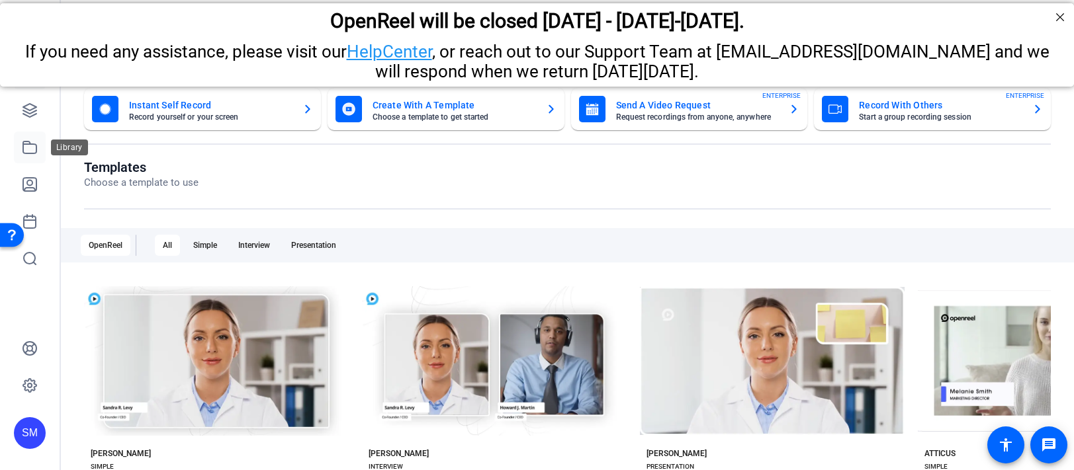
click at [21, 155] on link at bounding box center [30, 148] width 32 height 32
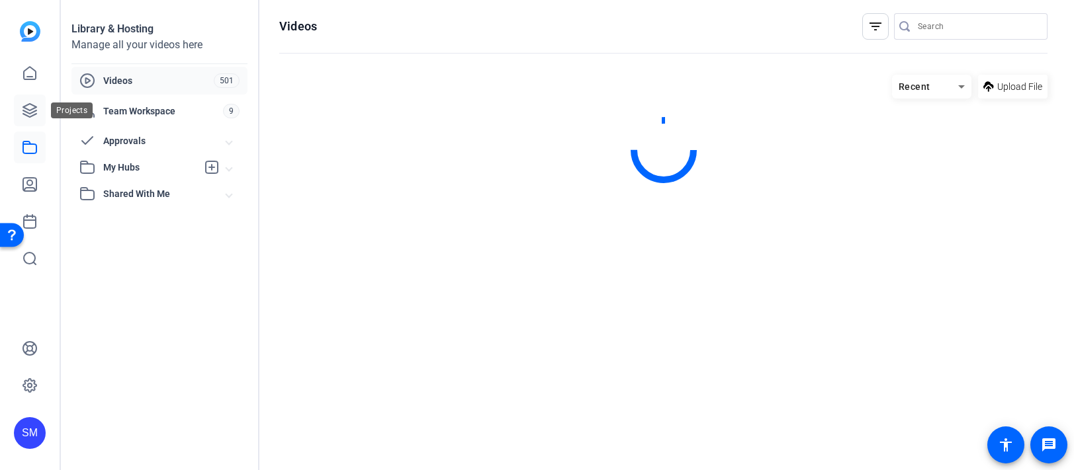
click at [30, 107] on icon at bounding box center [30, 111] width 16 height 16
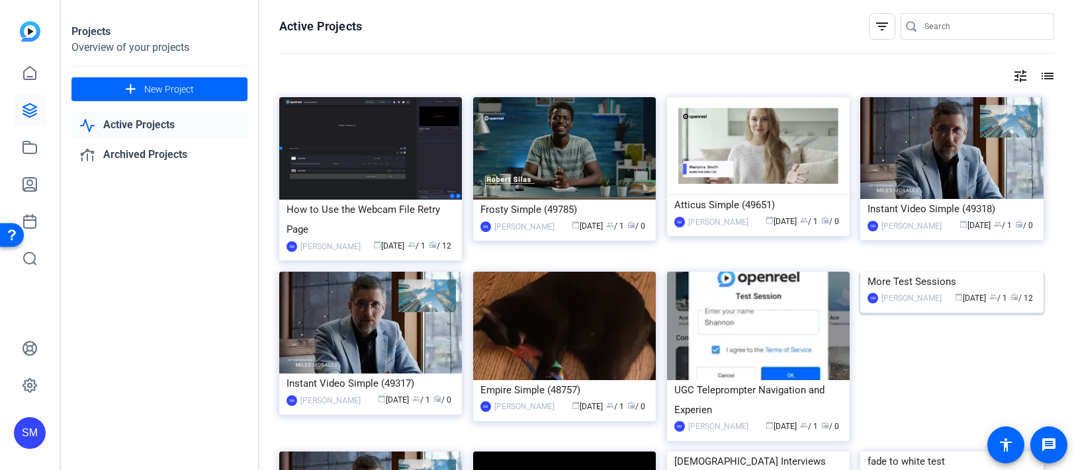
scroll to position [3, 0]
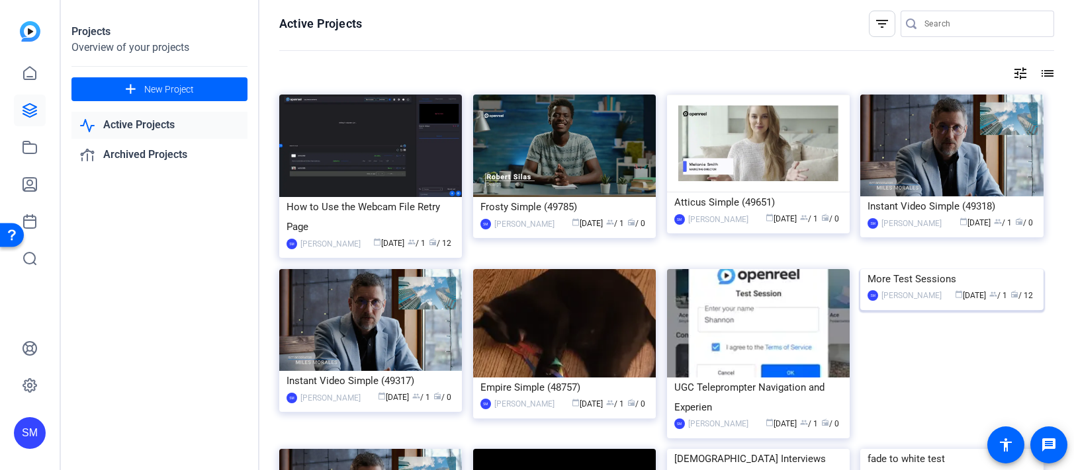
click at [940, 269] on img at bounding box center [951, 269] width 183 height 0
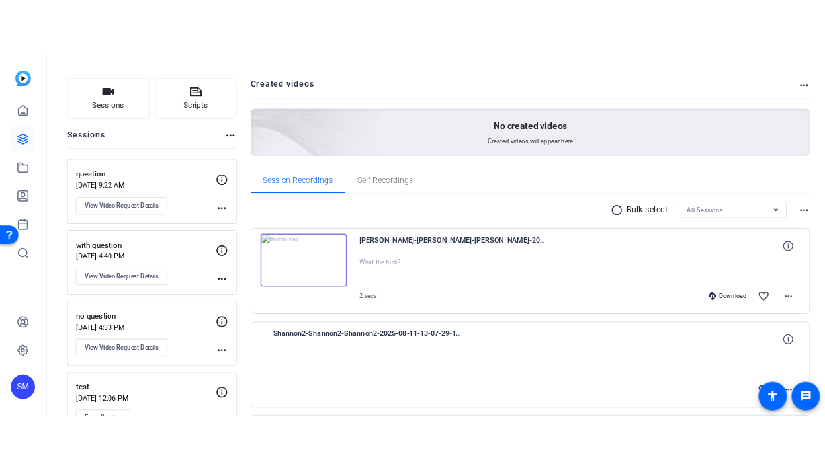
scroll to position [249, 0]
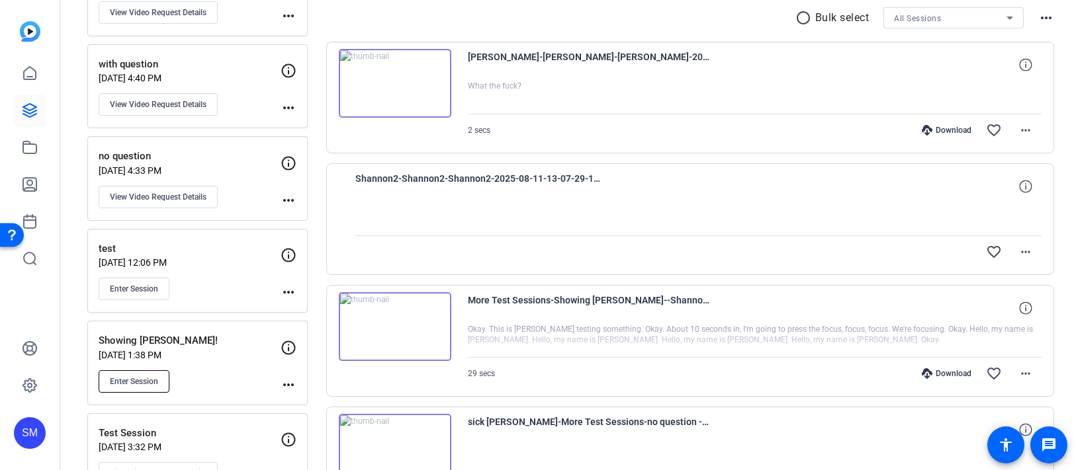
click at [144, 381] on span "Enter Session" at bounding box center [134, 381] width 48 height 11
click at [406, 54] on img at bounding box center [395, 83] width 112 height 69
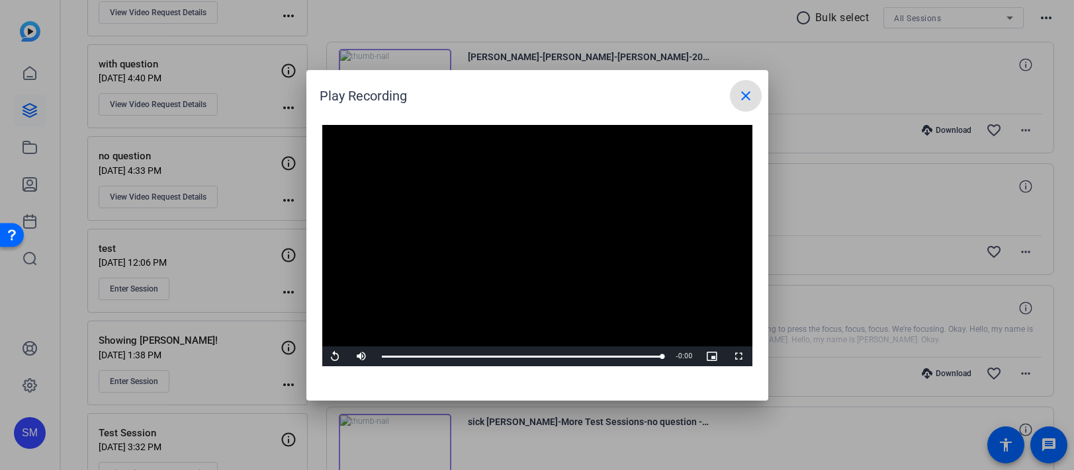
click at [742, 102] on mat-icon "close" at bounding box center [746, 96] width 16 height 16
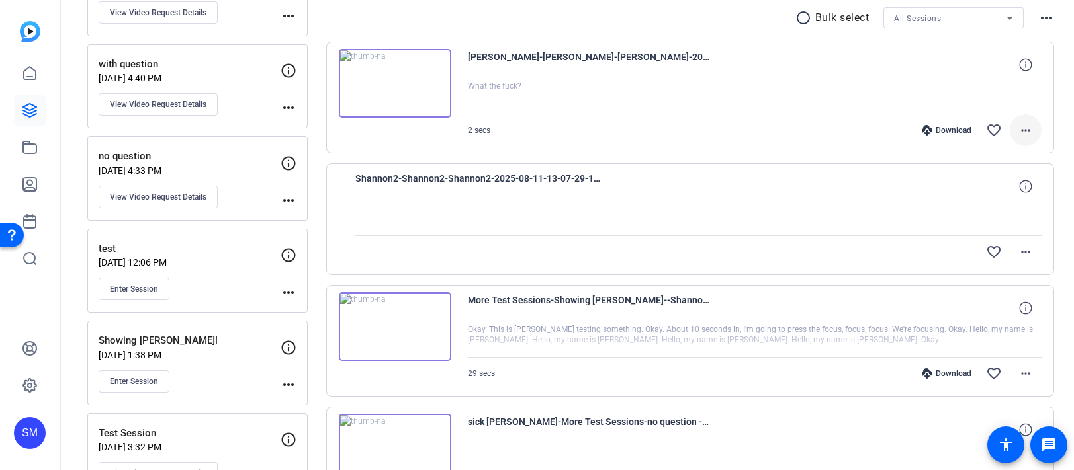
click at [1023, 132] on mat-icon "more_horiz" at bounding box center [1025, 130] width 16 height 16
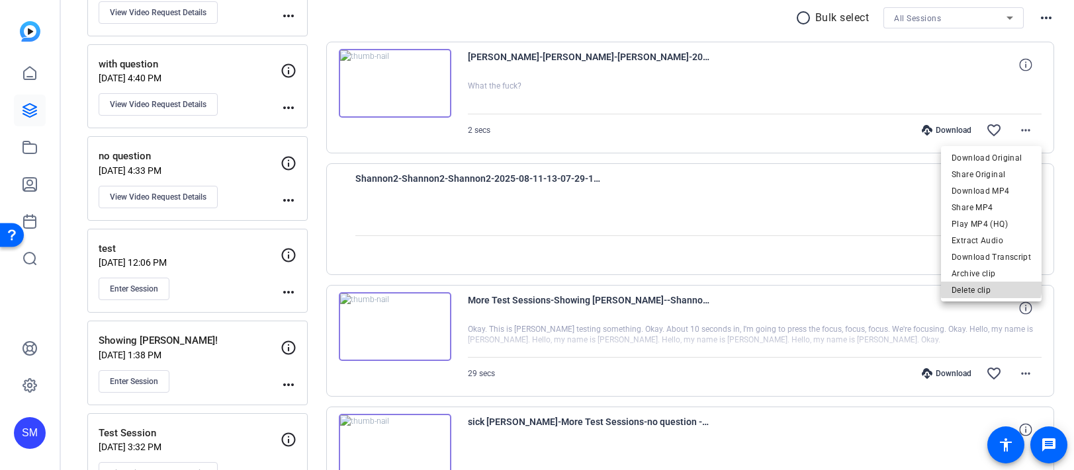
click at [992, 285] on span "Delete clip" at bounding box center [990, 290] width 79 height 16
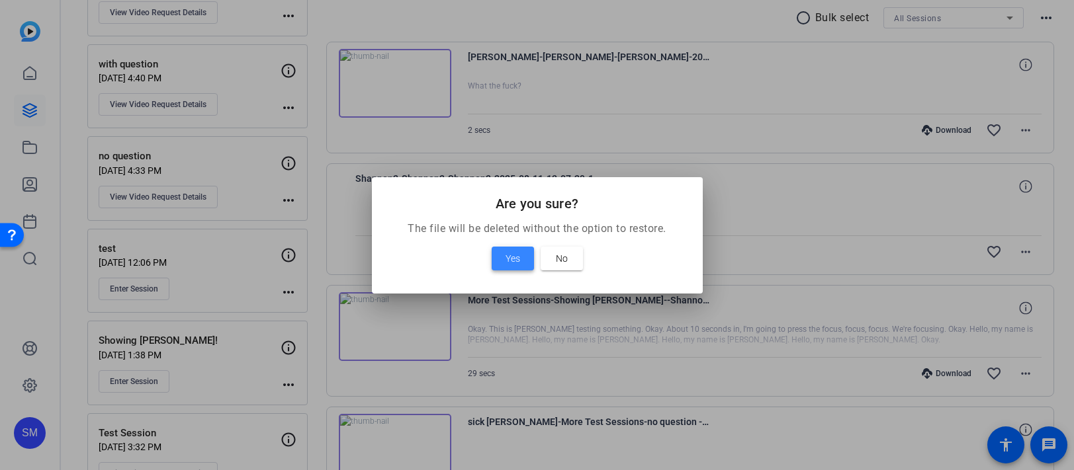
click at [509, 258] on span "Yes" at bounding box center [512, 259] width 15 height 16
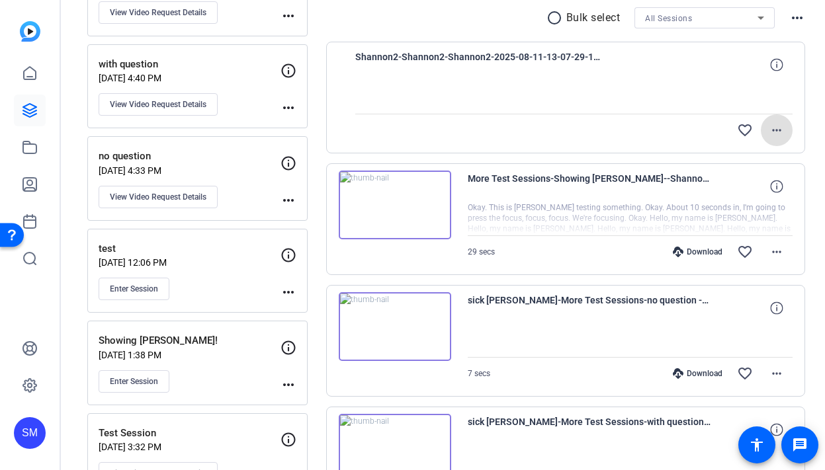
click at [36, 433] on div "SM" at bounding box center [30, 433] width 32 height 32
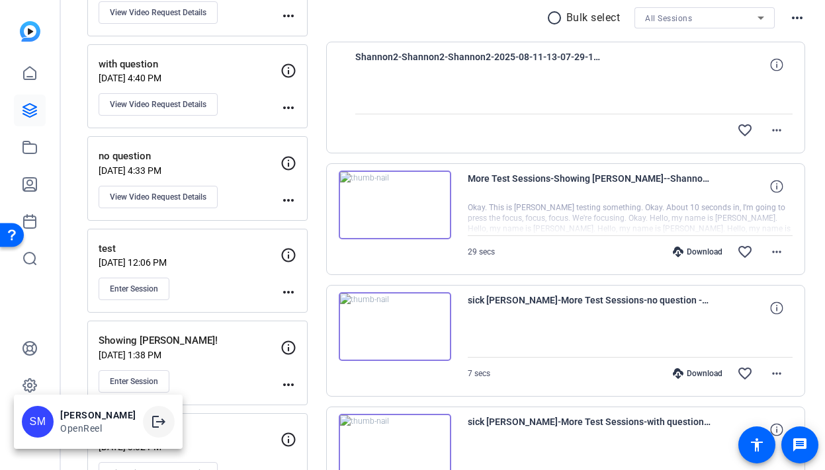
click at [163, 421] on mat-icon "logout" at bounding box center [159, 422] width 16 height 16
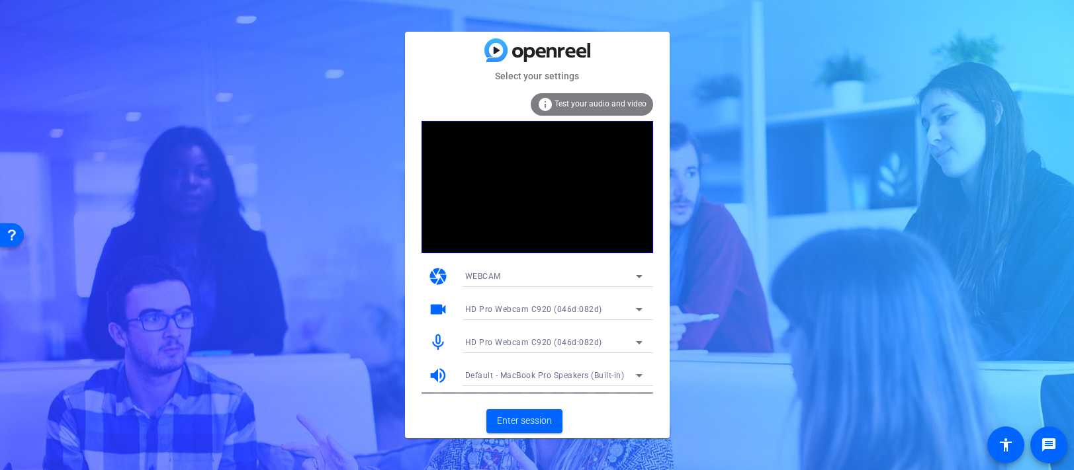
click at [610, 277] on div "WEBCAM" at bounding box center [550, 276] width 171 height 17
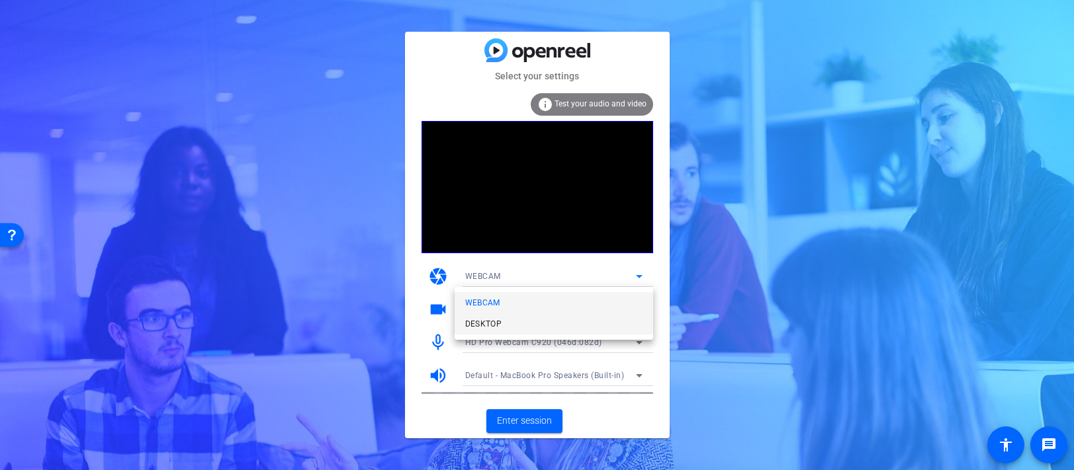
click at [592, 321] on mat-option "DESKTOP" at bounding box center [553, 324] width 198 height 21
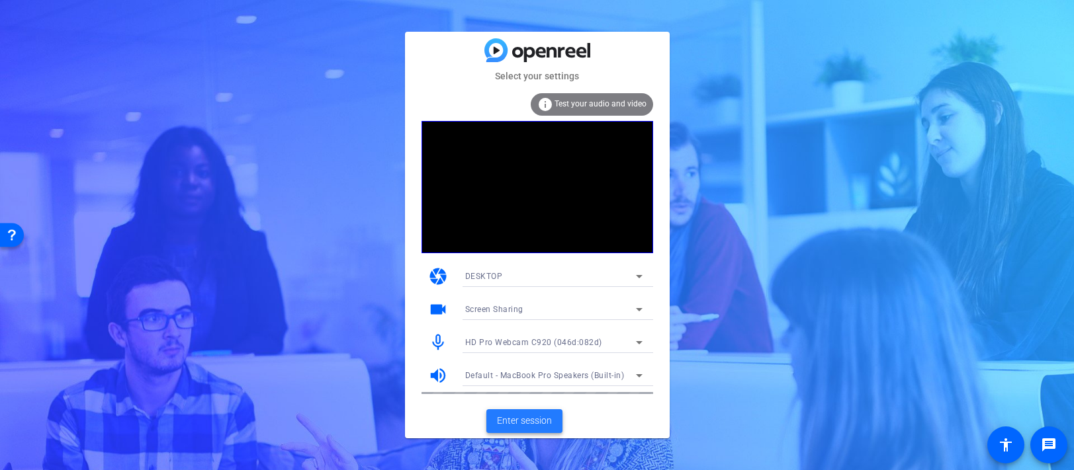
click at [517, 423] on span "Enter session" at bounding box center [524, 421] width 55 height 14
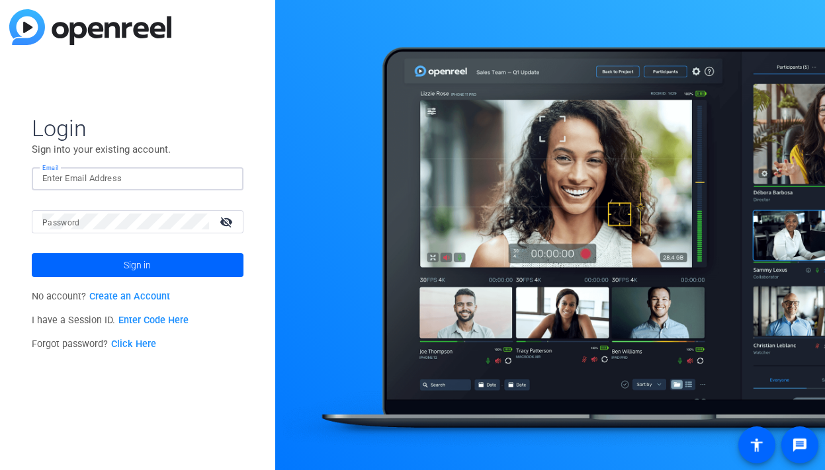
click at [202, 181] on input "Email" at bounding box center [137, 179] width 191 height 16
click at [225, 177] on img at bounding box center [221, 179] width 9 height 16
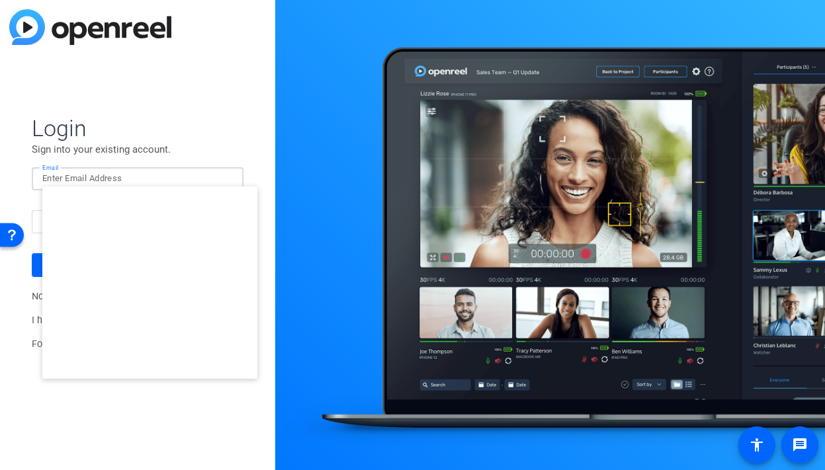
type input "[EMAIL_ADDRESS][DOMAIN_NAME]"
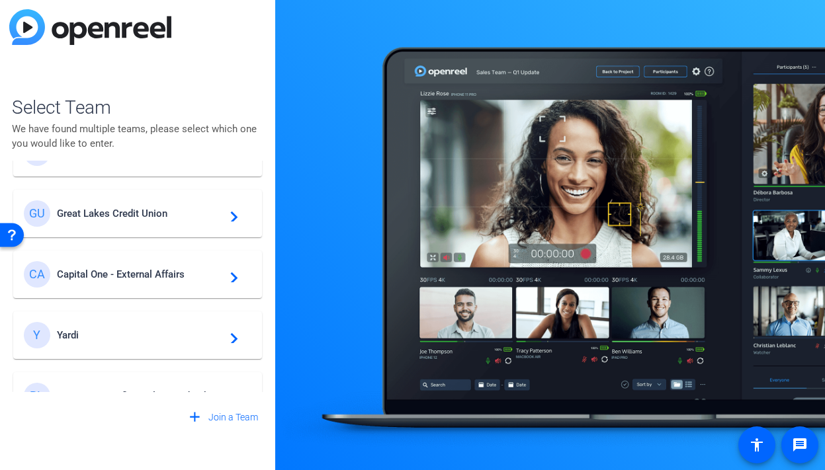
scroll to position [97, 0]
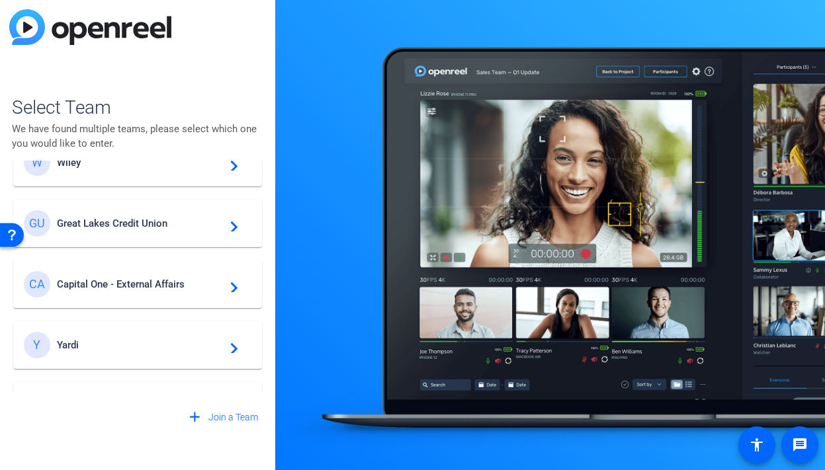
click at [176, 227] on span "Great Lakes Credit Union" at bounding box center [139, 224] width 165 height 12
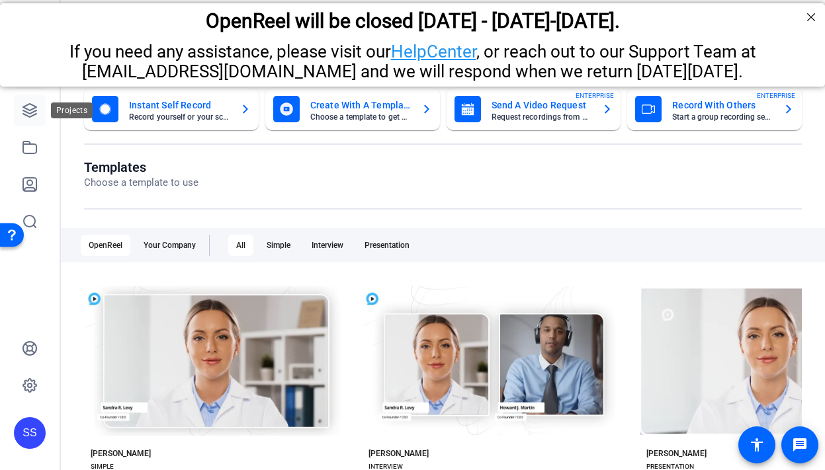
click at [21, 103] on link at bounding box center [30, 111] width 32 height 32
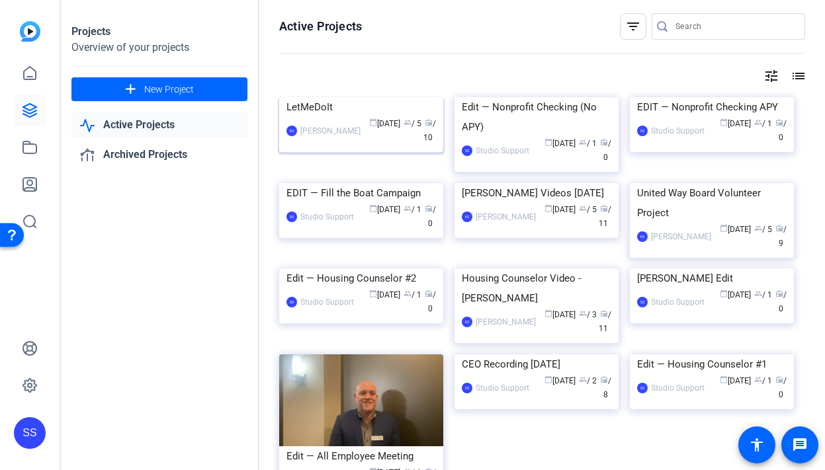
click at [340, 117] on div "LetMeDoIt" at bounding box center [360, 107] width 149 height 20
click at [34, 432] on div "SS" at bounding box center [30, 433] width 32 height 32
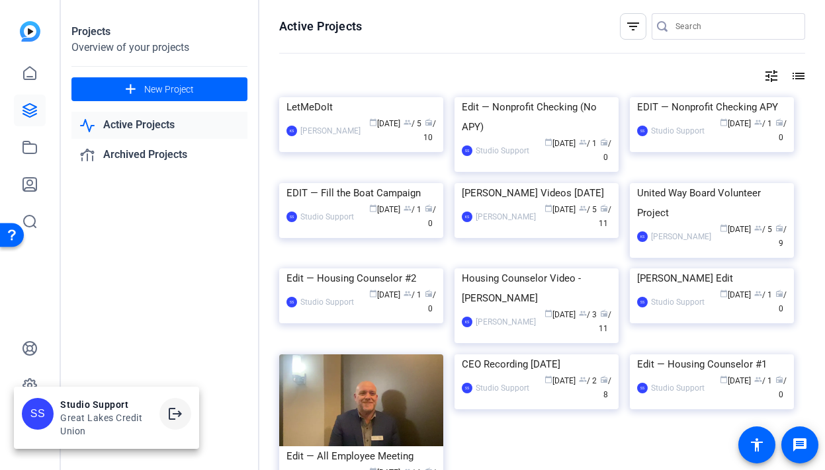
click at [182, 409] on mat-icon "logout" at bounding box center [175, 414] width 16 height 16
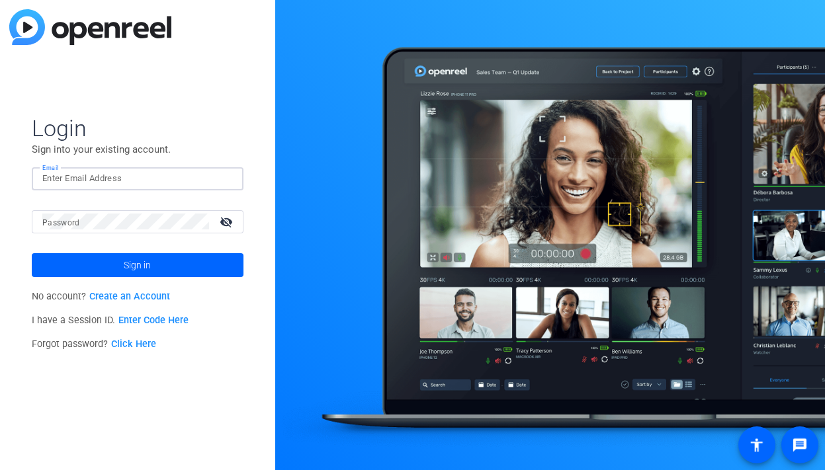
click at [144, 174] on input "Email" at bounding box center [137, 179] width 191 height 16
click at [216, 179] on input "Email" at bounding box center [137, 179] width 191 height 16
click at [224, 179] on img at bounding box center [221, 179] width 9 height 16
type input "studiosupport+1@openreel.com"
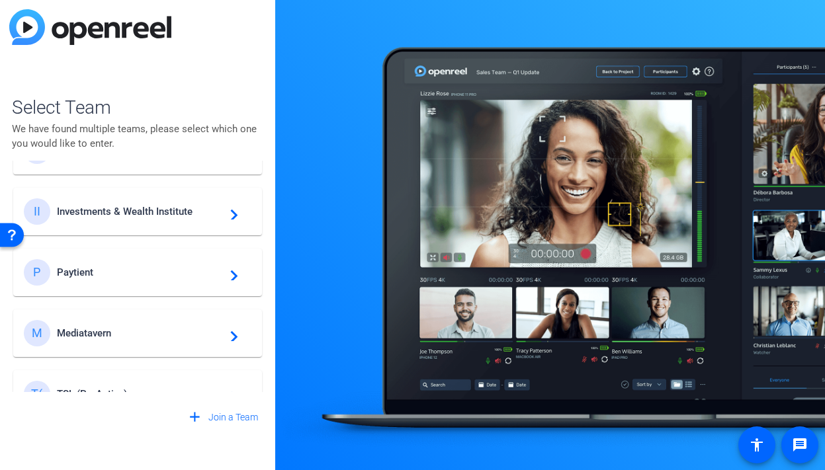
scroll to position [623, 0]
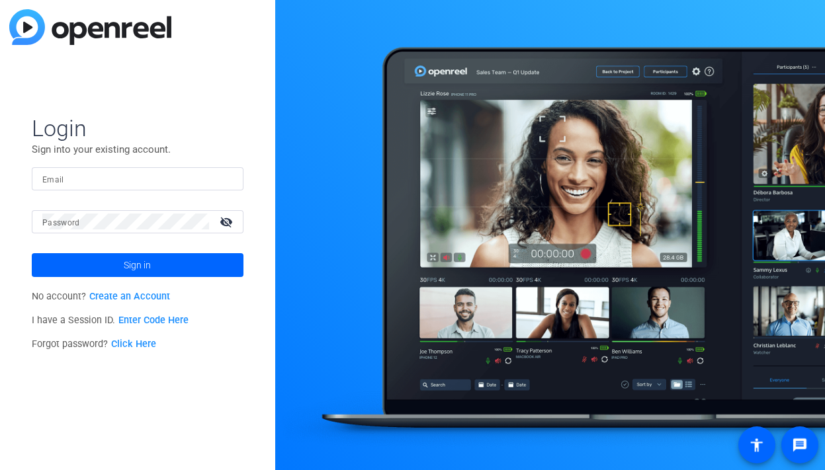
click at [170, 176] on input "Email" at bounding box center [137, 179] width 191 height 16
click at [226, 176] on img at bounding box center [221, 179] width 9 height 16
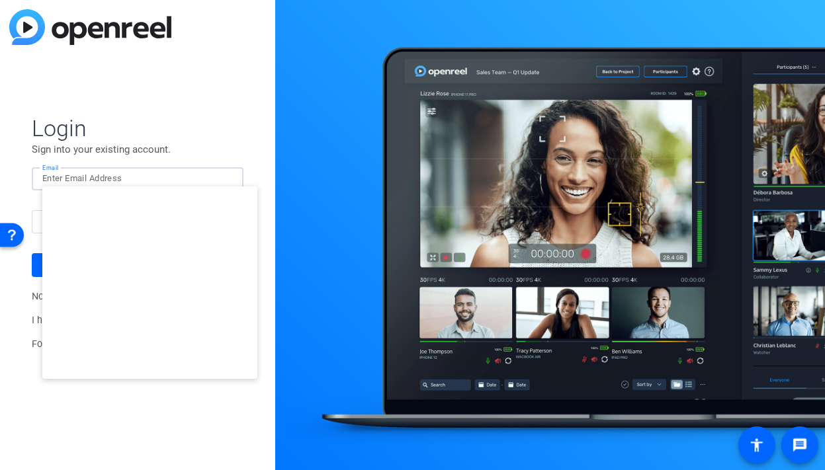
type input "studiosupport@openreel.com"
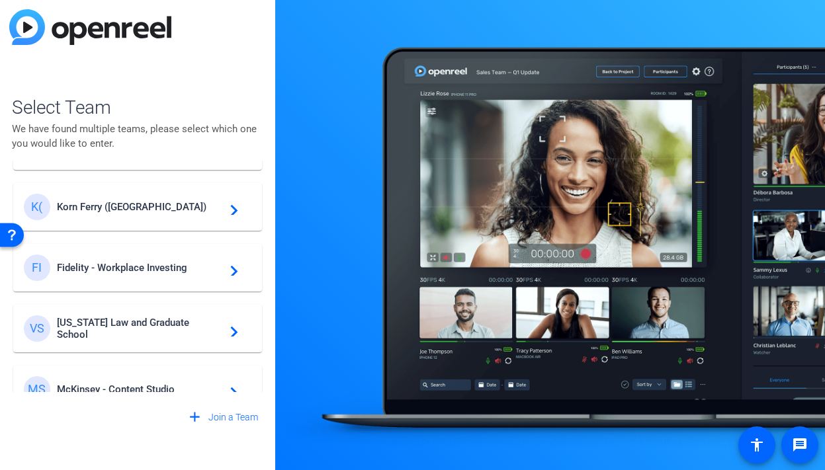
scroll to position [232, 0]
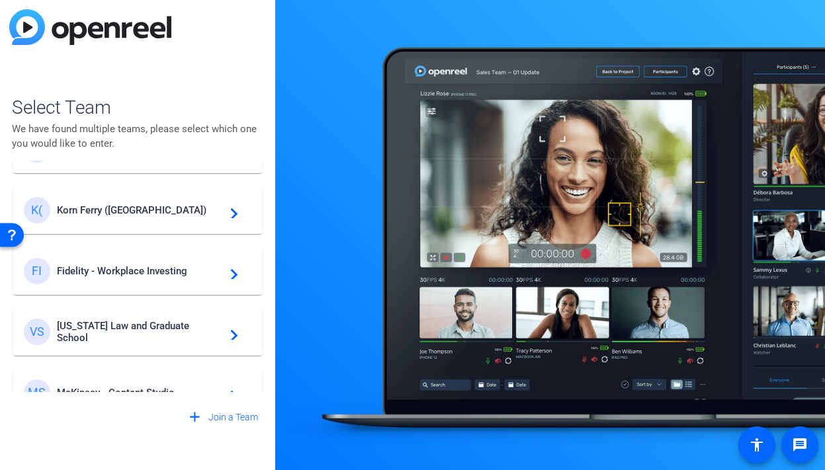
click at [167, 216] on div "K( Korn Ferry (US) navigate_next" at bounding box center [138, 210] width 228 height 26
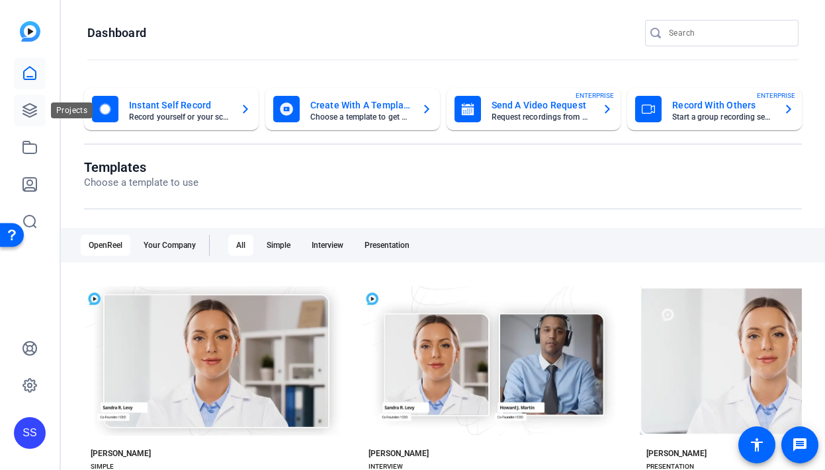
click at [29, 115] on icon at bounding box center [30, 111] width 16 height 16
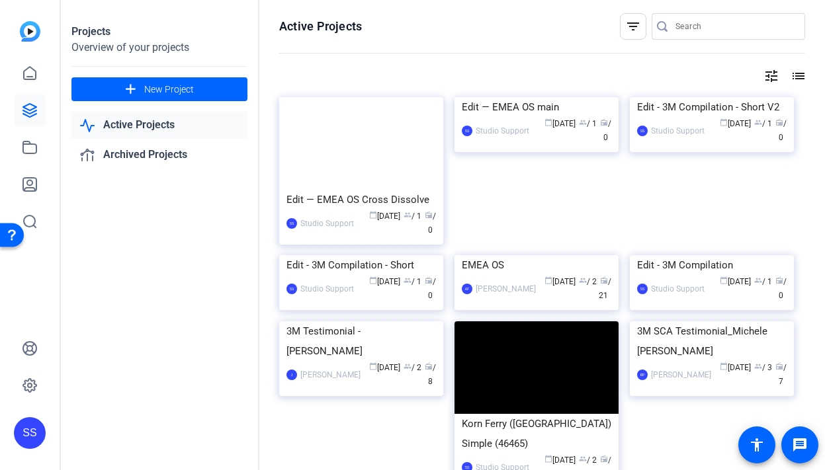
click at [671, 23] on div at bounding box center [664, 26] width 24 height 13
click at [705, 28] on input "Search" at bounding box center [734, 27] width 119 height 16
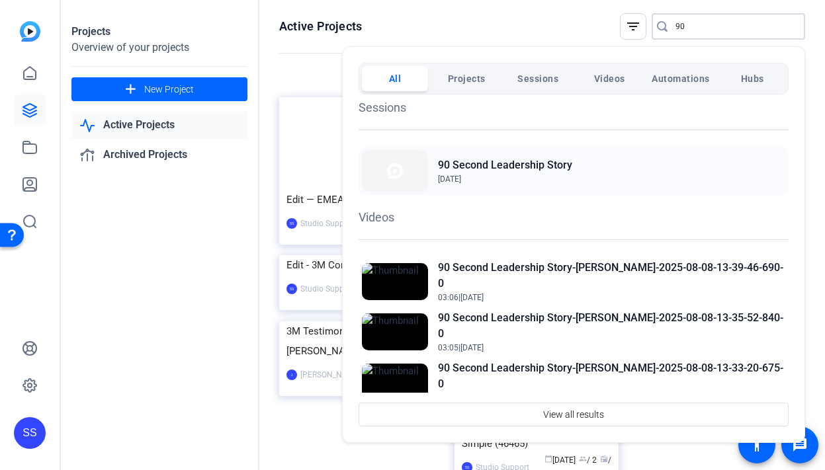
scroll to position [87, 0]
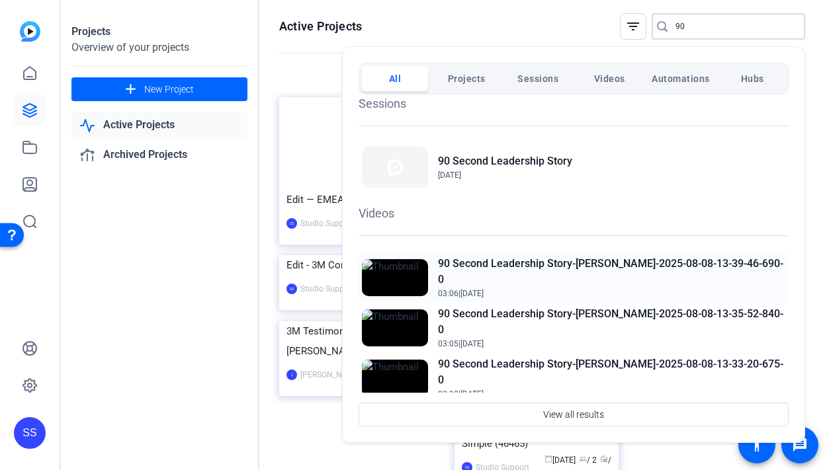
type input "90"
click at [542, 269] on h2 "90 Second Leadership Story-Robert Rozek-2025-08-08-13-39-46-690-0" at bounding box center [611, 272] width 347 height 32
click at [277, 192] on div at bounding box center [412, 235] width 825 height 470
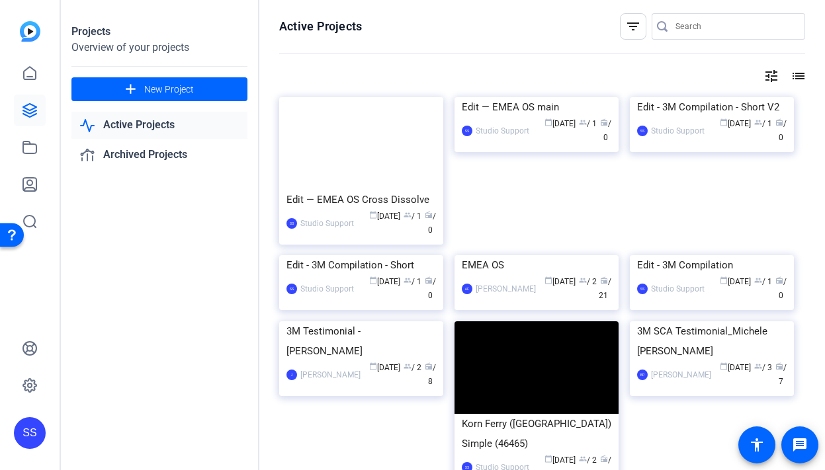
click at [699, 13] on div at bounding box center [734, 26] width 119 height 26
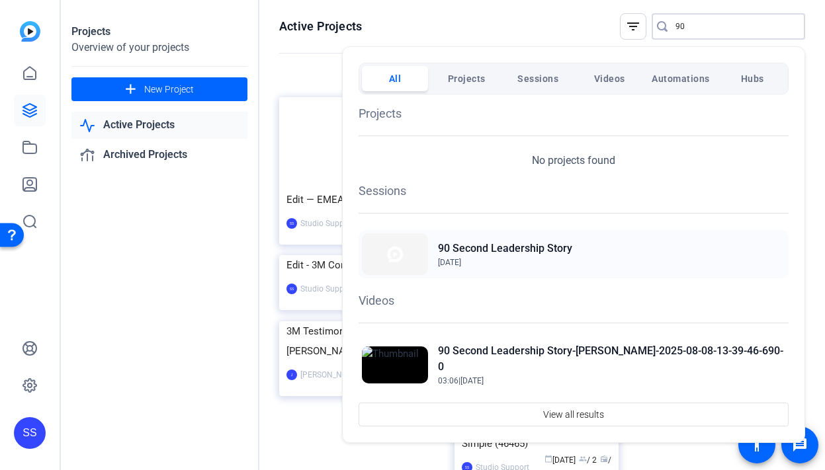
type input "90"
click at [538, 246] on h2 "90 Second Leadership Story" at bounding box center [505, 249] width 134 height 16
click at [22, 377] on div at bounding box center [412, 235] width 825 height 470
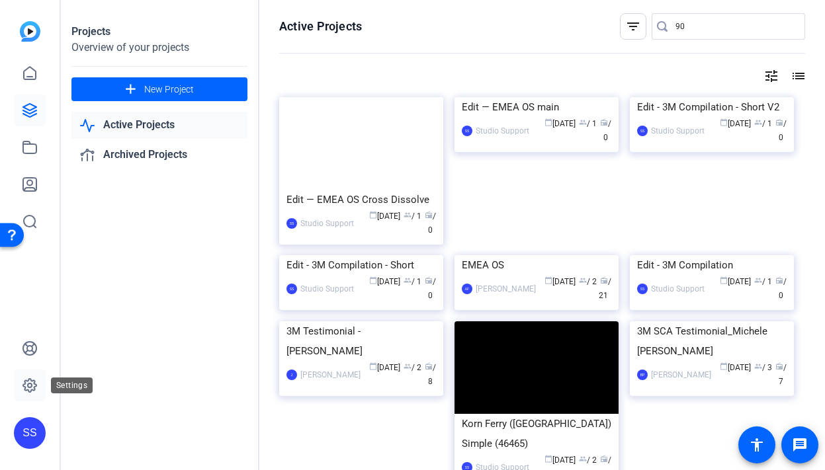
click at [33, 390] on icon at bounding box center [29, 385] width 13 height 13
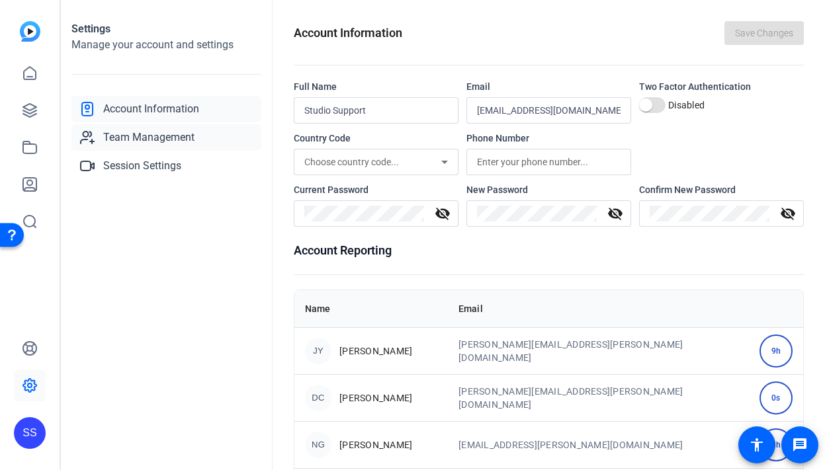
click at [170, 141] on span "Team Management" at bounding box center [148, 138] width 91 height 16
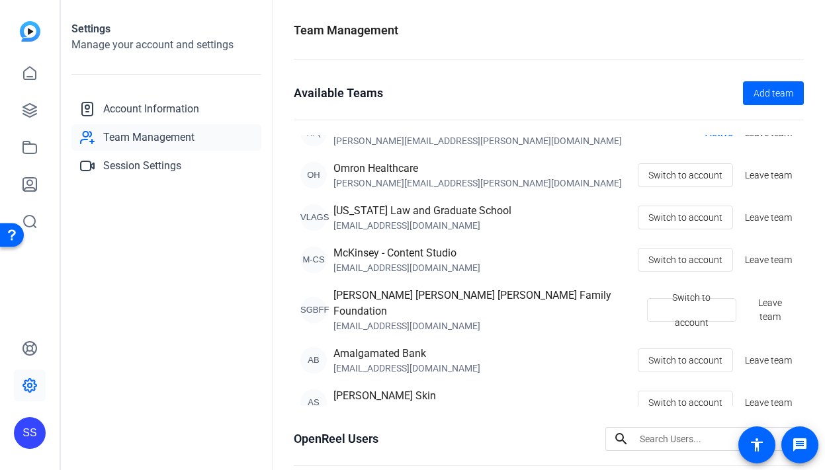
scroll to position [321, 0]
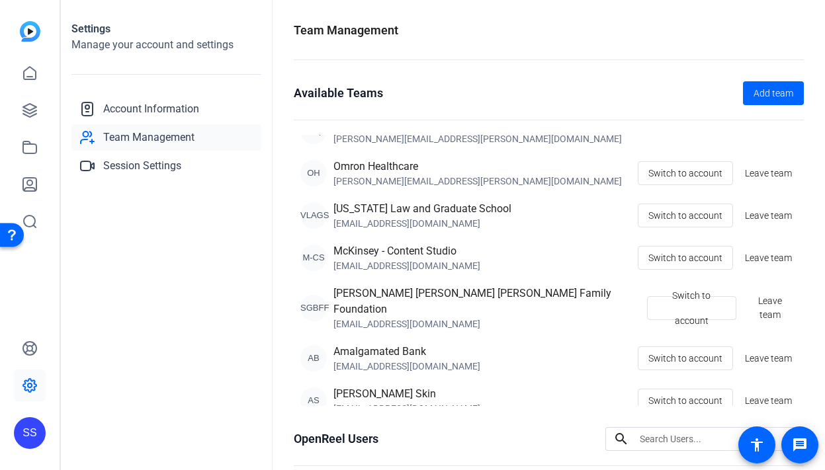
click at [28, 440] on div "SS" at bounding box center [30, 433] width 32 height 32
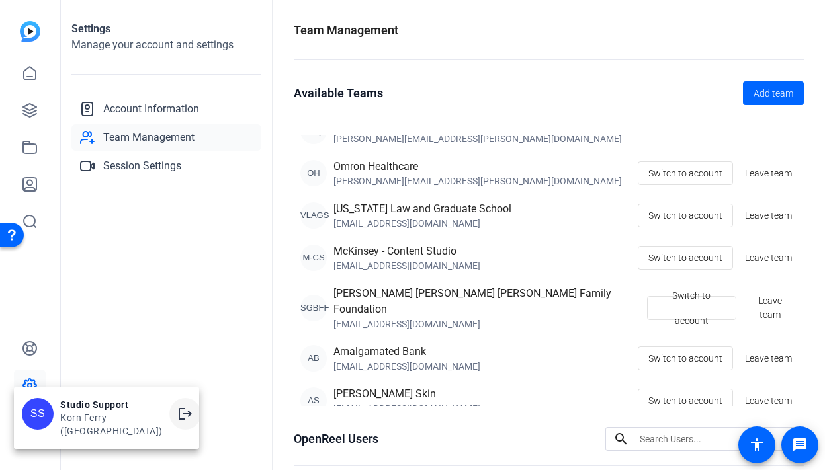
click at [177, 421] on mat-icon "logout" at bounding box center [185, 414] width 16 height 16
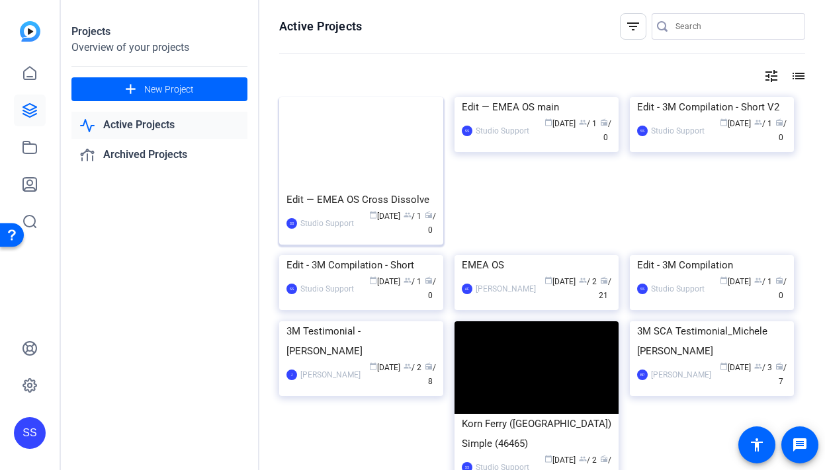
click at [382, 222] on div "calendar_today [DATE] group / 1 radio / 0" at bounding box center [398, 224] width 75 height 28
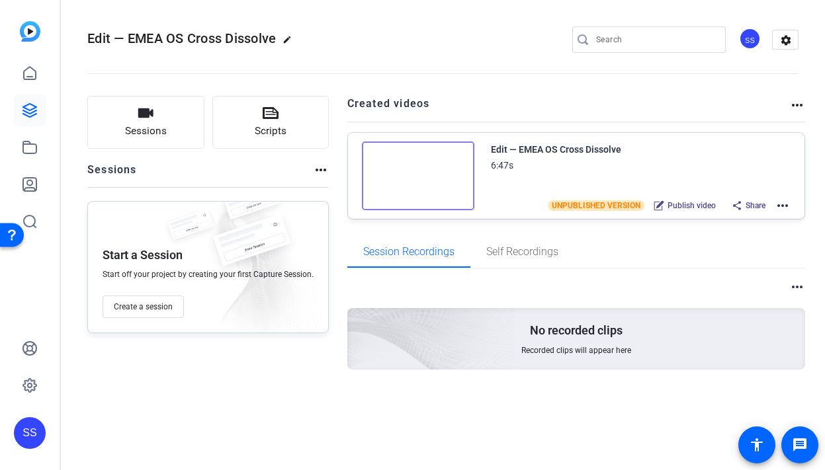
click at [782, 209] on mat-icon "more_horiz" at bounding box center [783, 206] width 16 height 16
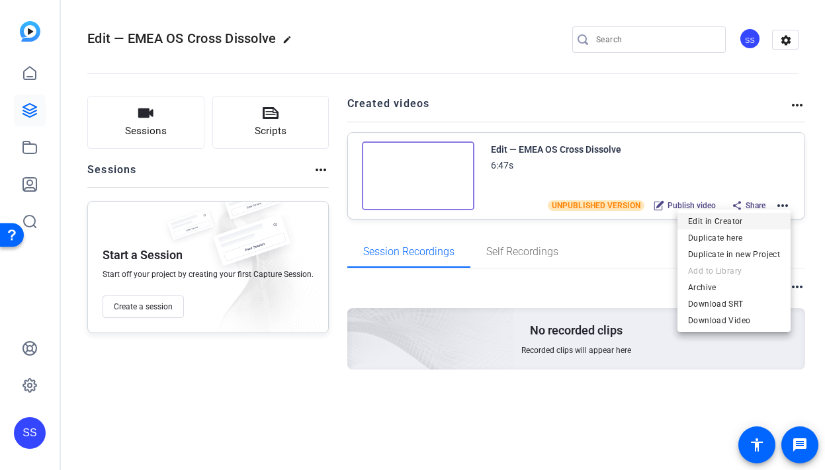
click at [751, 218] on span "Edit in Creator" at bounding box center [734, 222] width 92 height 16
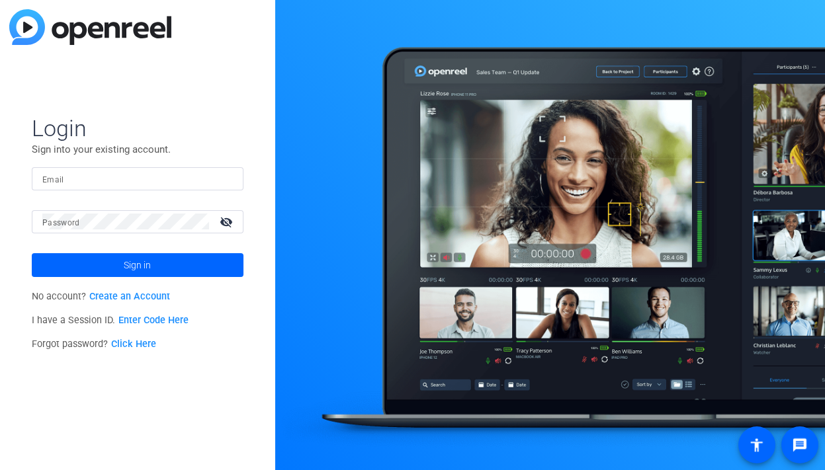
click at [215, 177] on input "Email" at bounding box center [137, 179] width 191 height 16
click at [220, 179] on img at bounding box center [221, 179] width 9 height 16
type input "[EMAIL_ADDRESS][DOMAIN_NAME]"
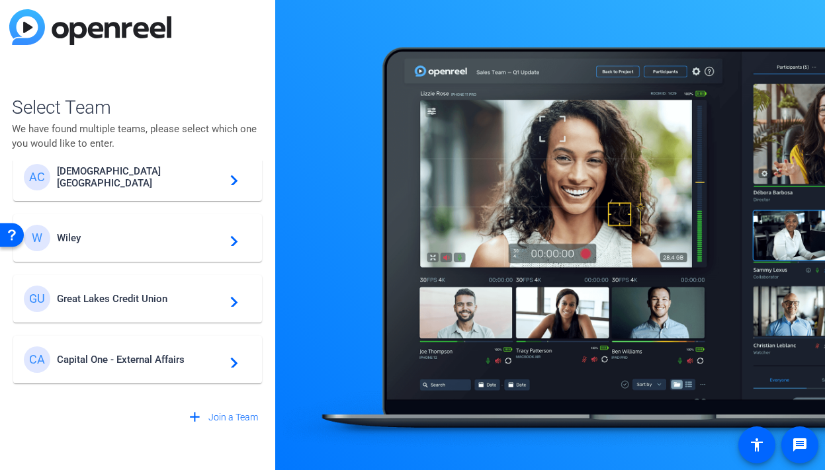
scroll to position [22, 0]
click at [159, 290] on div "GU Great Lakes Credit Union navigate_next" at bounding box center [138, 298] width 228 height 26
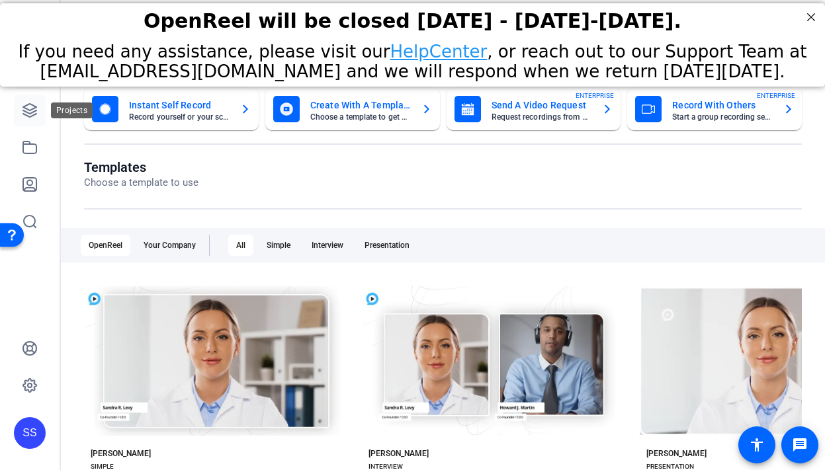
click at [36, 110] on icon at bounding box center [29, 110] width 13 height 13
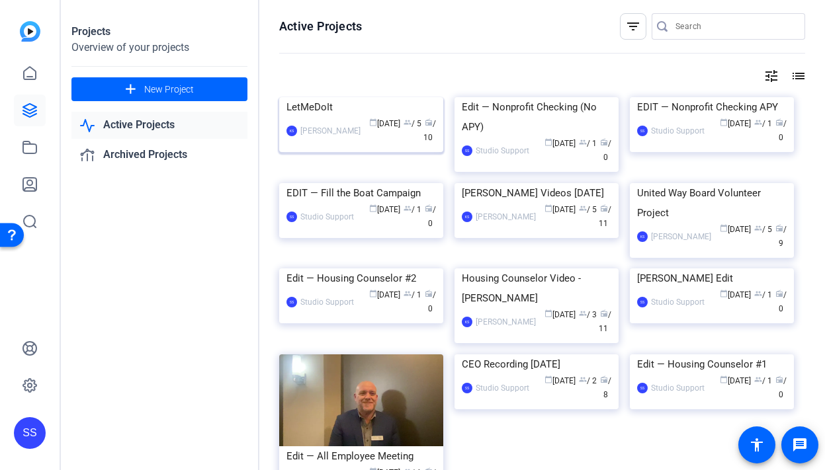
click at [346, 145] on div "KS Kathleen Shangraw calendar_today Aug 07 group / 5 radio / 10" at bounding box center [360, 131] width 149 height 28
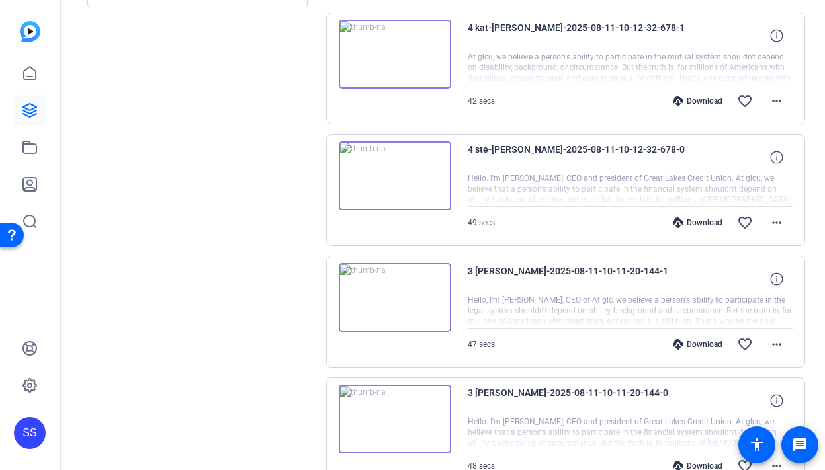
scroll to position [199, 0]
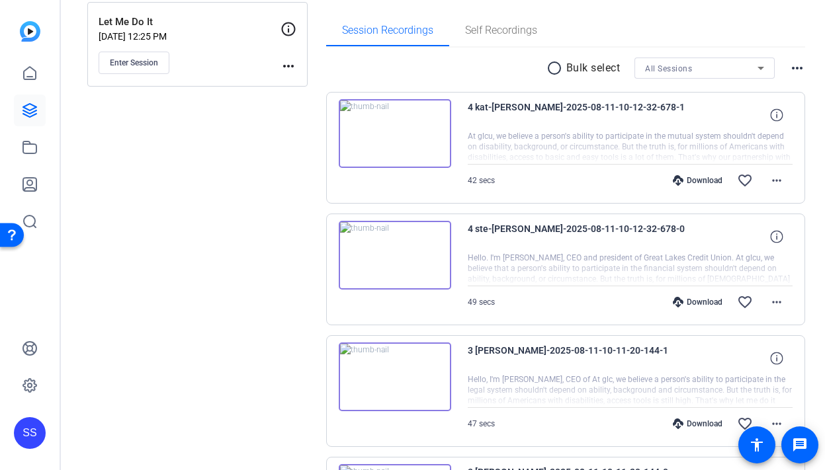
click at [26, 428] on div "SS" at bounding box center [30, 433] width 32 height 32
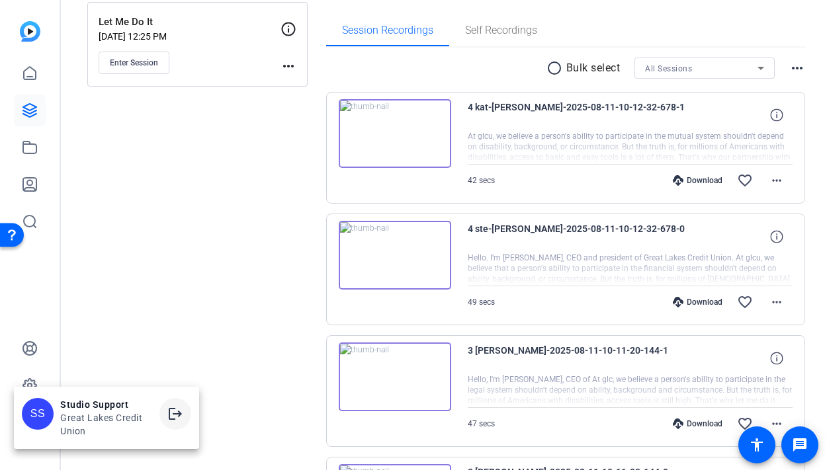
click at [175, 409] on mat-icon "logout" at bounding box center [175, 414] width 16 height 16
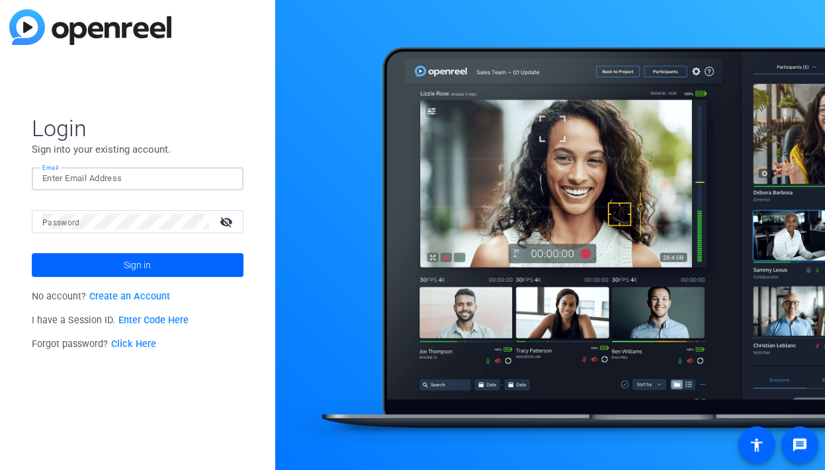
click at [157, 181] on input "Email" at bounding box center [137, 179] width 191 height 16
click at [224, 180] on img at bounding box center [221, 179] width 9 height 16
type input "[EMAIL_ADDRESS][DOMAIN_NAME]"
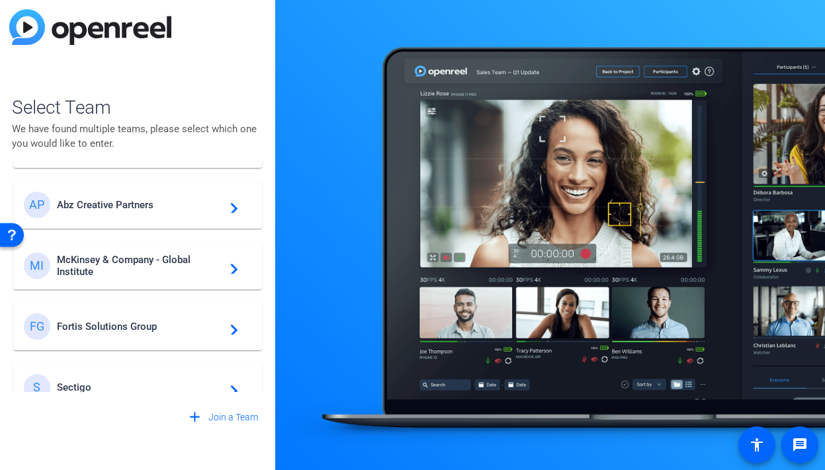
scroll to position [54, 0]
click at [142, 267] on span "McKinsey & Company - Global Institute" at bounding box center [139, 267] width 165 height 24
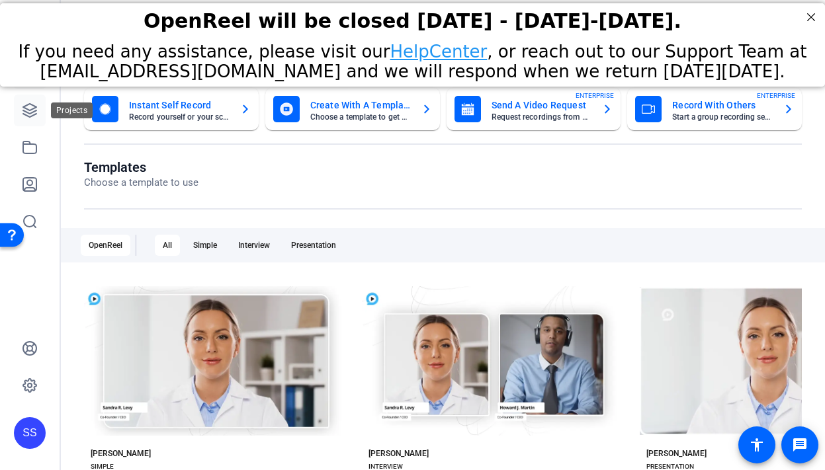
click at [28, 116] on icon at bounding box center [29, 110] width 13 height 13
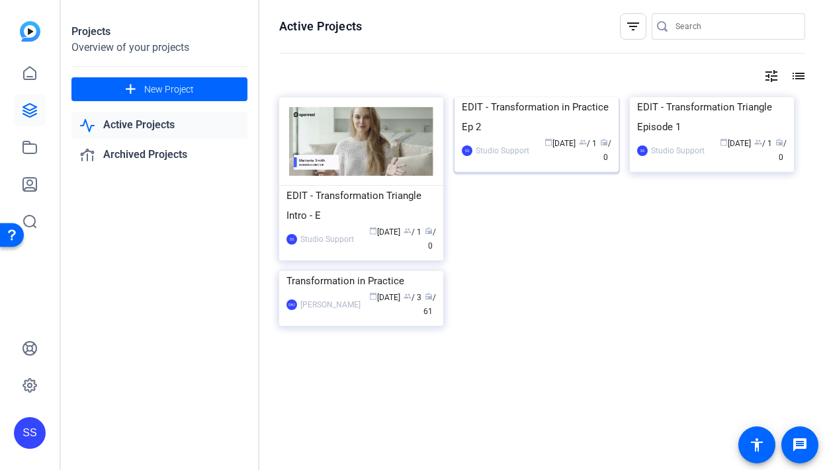
click at [475, 137] on div "EDIT - Transformation in Practice Ep 2" at bounding box center [536, 117] width 149 height 40
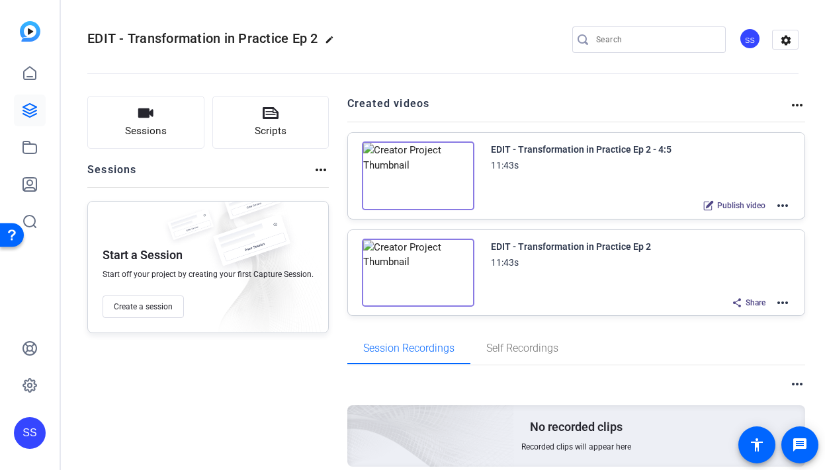
click at [787, 207] on mat-icon "more_horiz" at bounding box center [783, 206] width 16 height 16
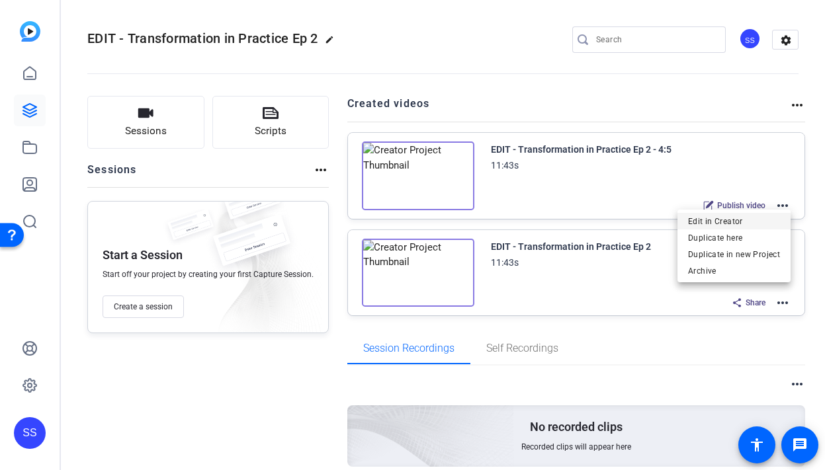
click at [724, 220] on span "Edit in Creator" at bounding box center [734, 222] width 92 height 16
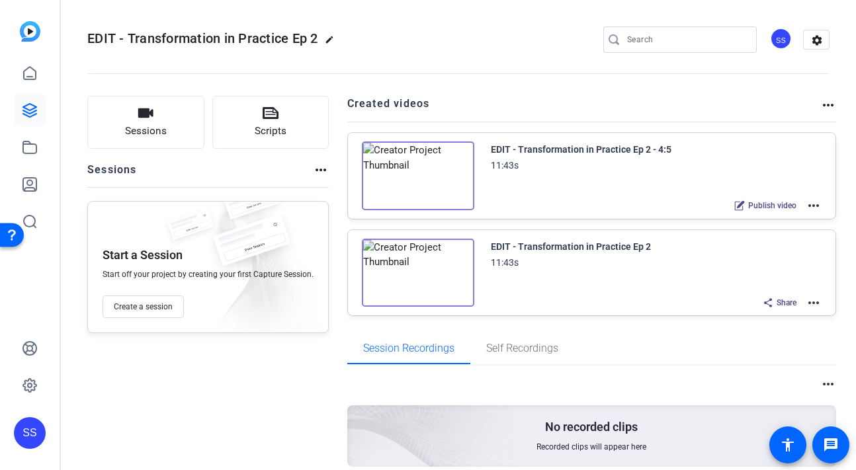
click at [819, 303] on mat-icon "more_horiz" at bounding box center [814, 303] width 16 height 16
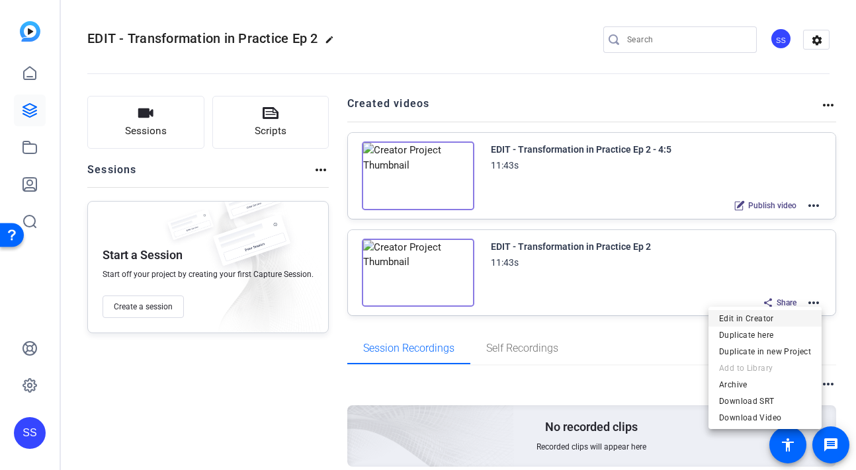
click at [761, 314] on span "Edit in Creator" at bounding box center [765, 318] width 92 height 16
